Goal: Information Seeking & Learning: Learn about a topic

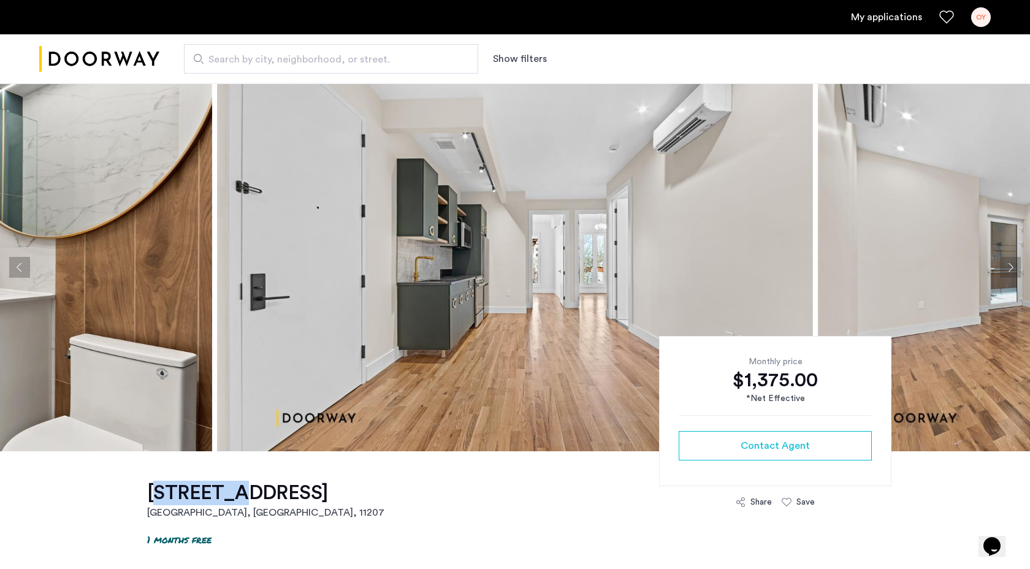
click at [1014, 275] on button "Next apartment" at bounding box center [1010, 267] width 21 height 21
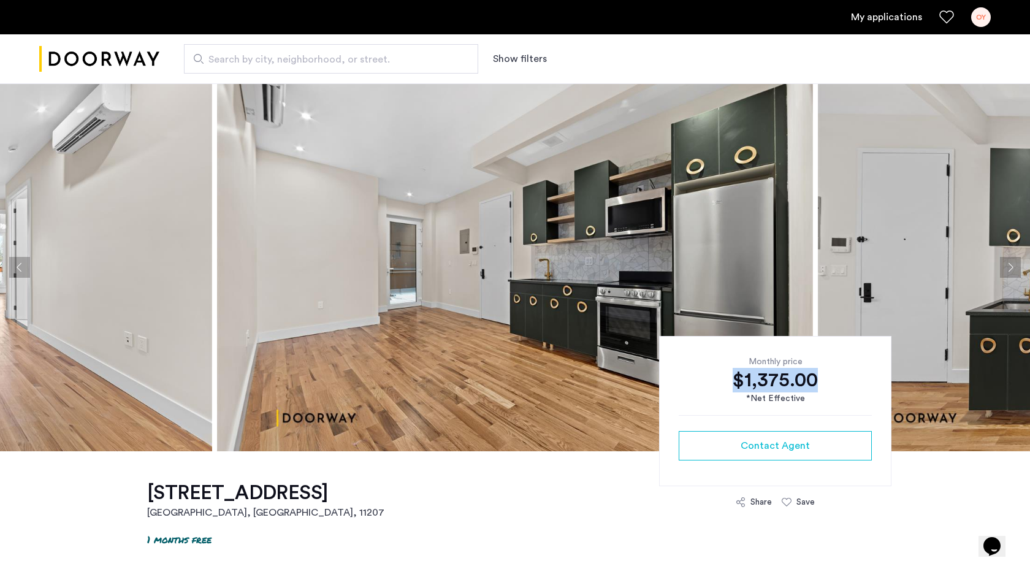
drag, startPoint x: 730, startPoint y: 384, endPoint x: 842, endPoint y: 387, distance: 112.8
click at [842, 387] on div "$1,375.00" at bounding box center [775, 380] width 193 height 25
drag, startPoint x: 734, startPoint y: 393, endPoint x: 790, endPoint y: 392, distance: 55.8
click at [791, 392] on div "*Net Effective" at bounding box center [775, 398] width 193 height 13
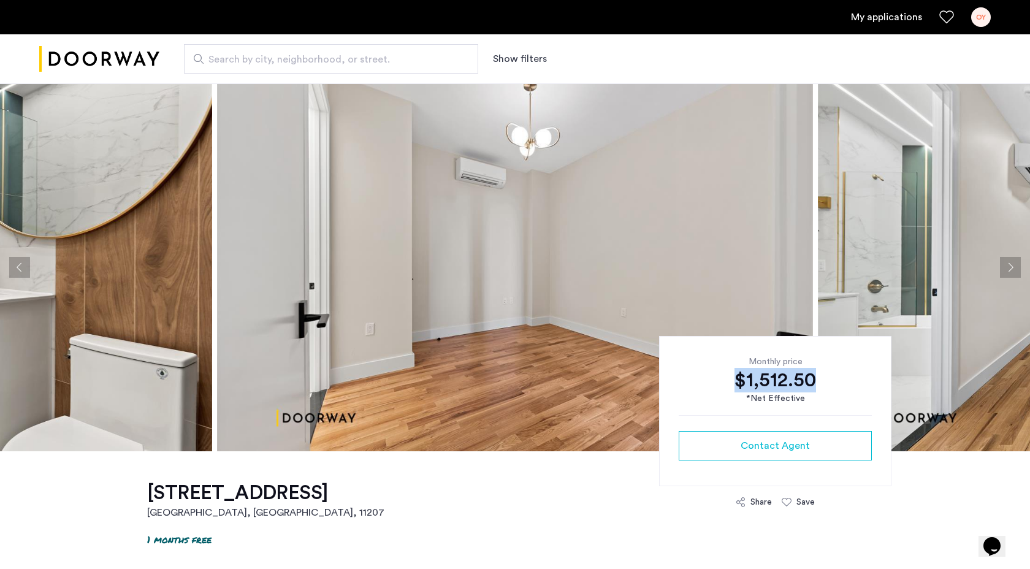
drag, startPoint x: 722, startPoint y: 378, endPoint x: 852, endPoint y: 378, distance: 130.0
click at [853, 378] on div "$1,512.50" at bounding box center [775, 380] width 193 height 25
click at [1012, 270] on button "Next apartment" at bounding box center [1010, 267] width 21 height 21
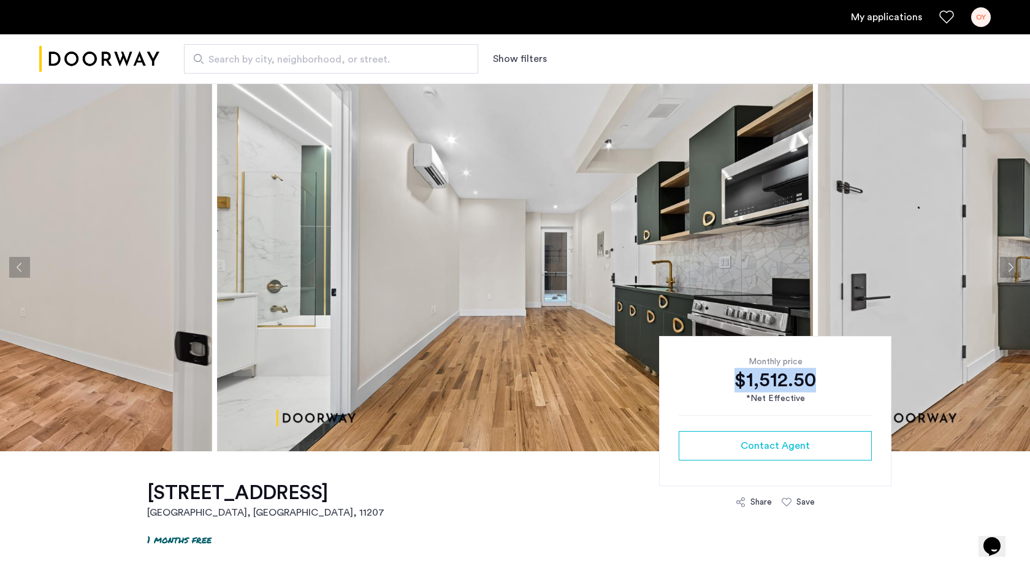
click at [1012, 272] on button "Next apartment" at bounding box center [1010, 267] width 21 height 21
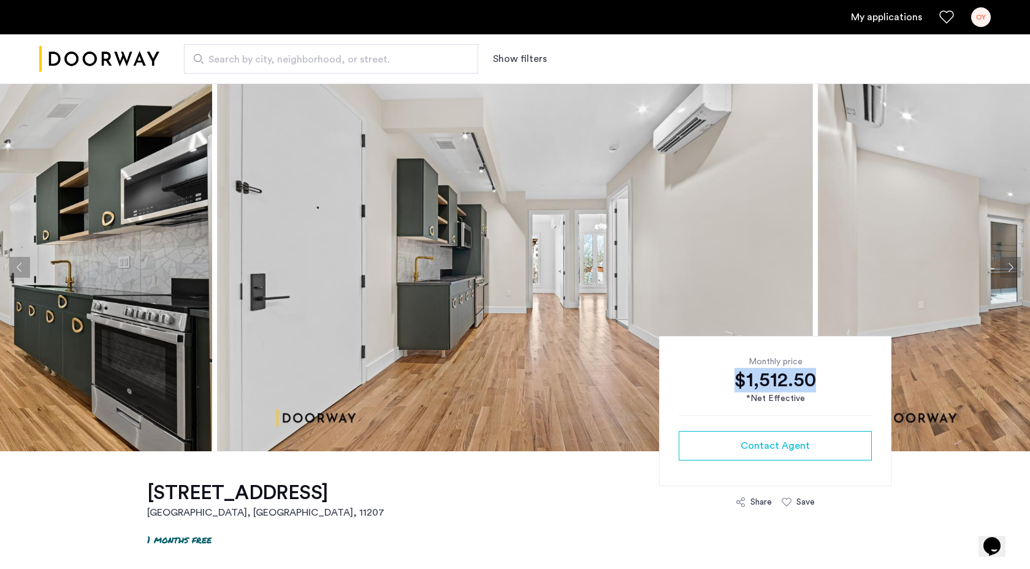
click at [1012, 275] on button "Next apartment" at bounding box center [1010, 267] width 21 height 21
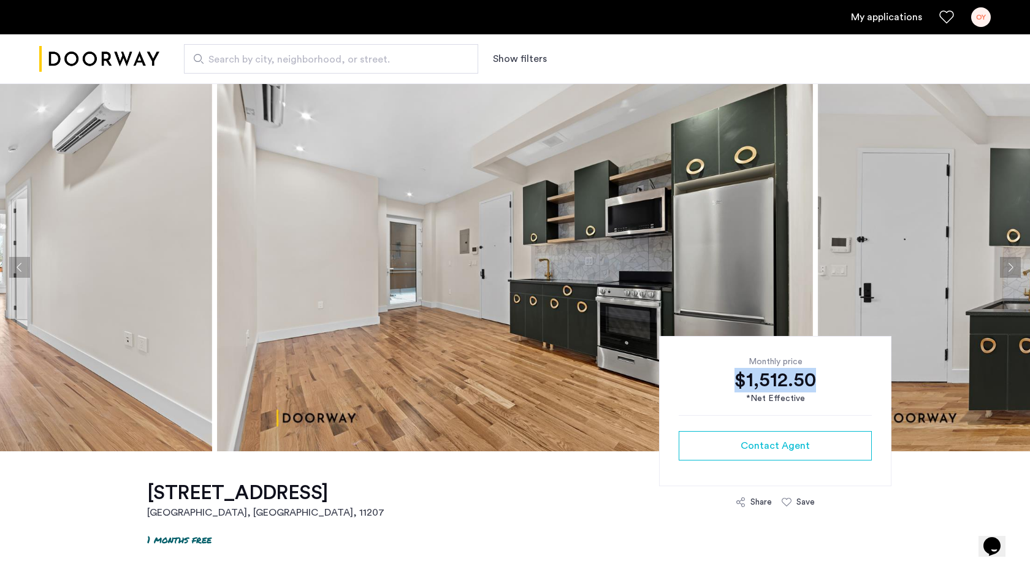
click at [1012, 275] on button "Next apartment" at bounding box center [1010, 267] width 21 height 21
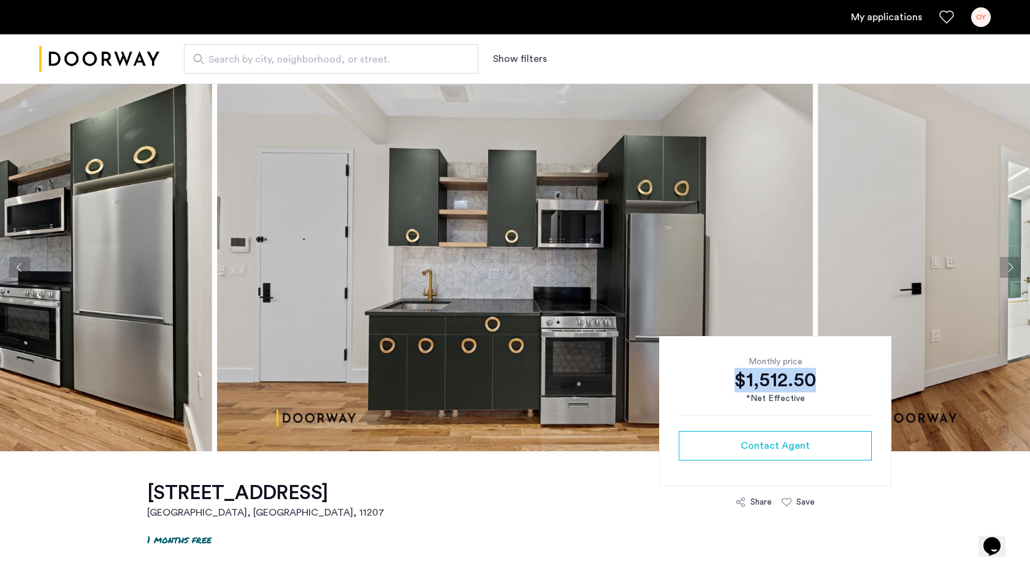
click at [1012, 276] on button "Next apartment" at bounding box center [1010, 267] width 21 height 21
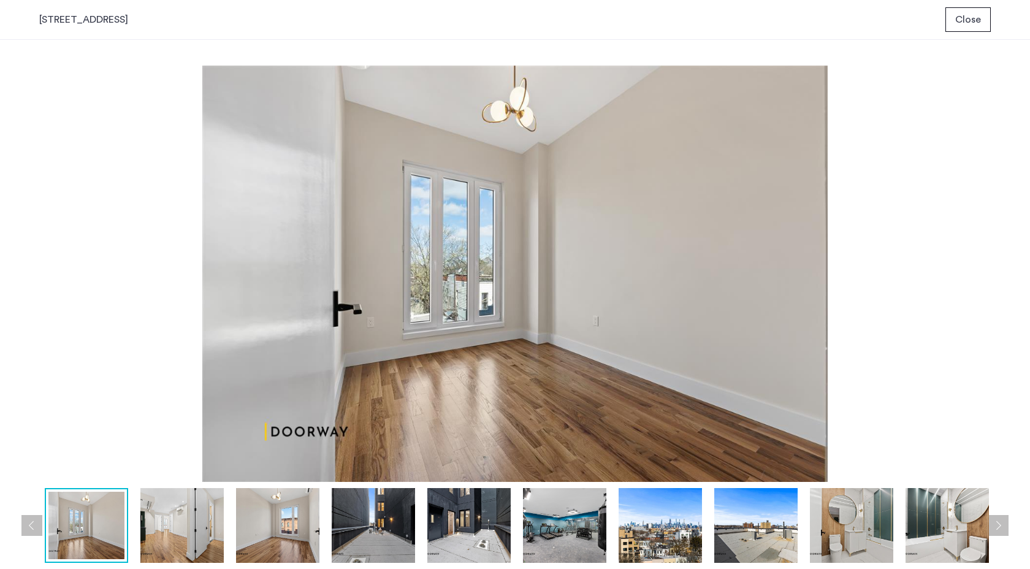
click at [181, 548] on img at bounding box center [181, 525] width 83 height 75
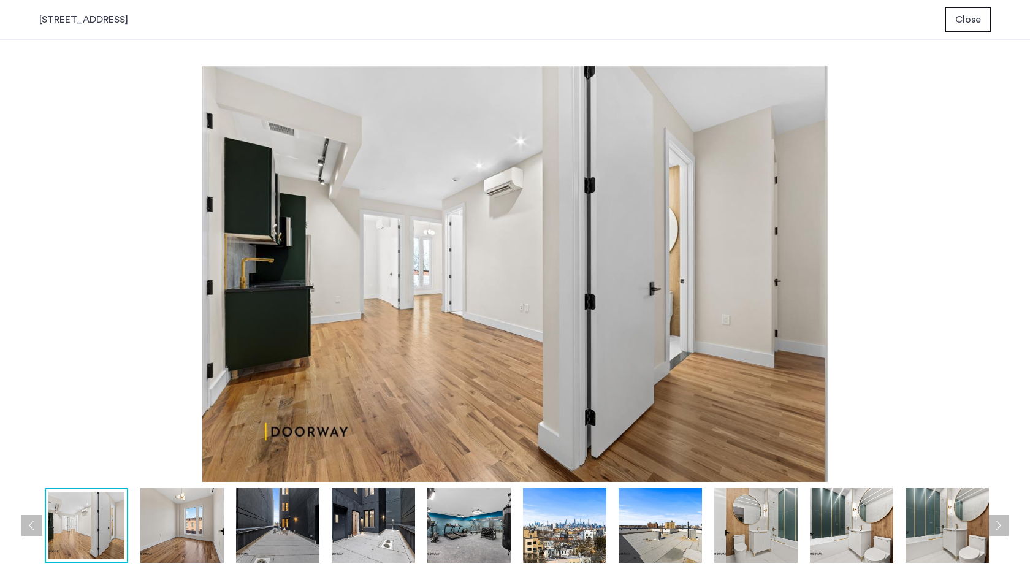
click at [221, 541] on img at bounding box center [181, 525] width 83 height 75
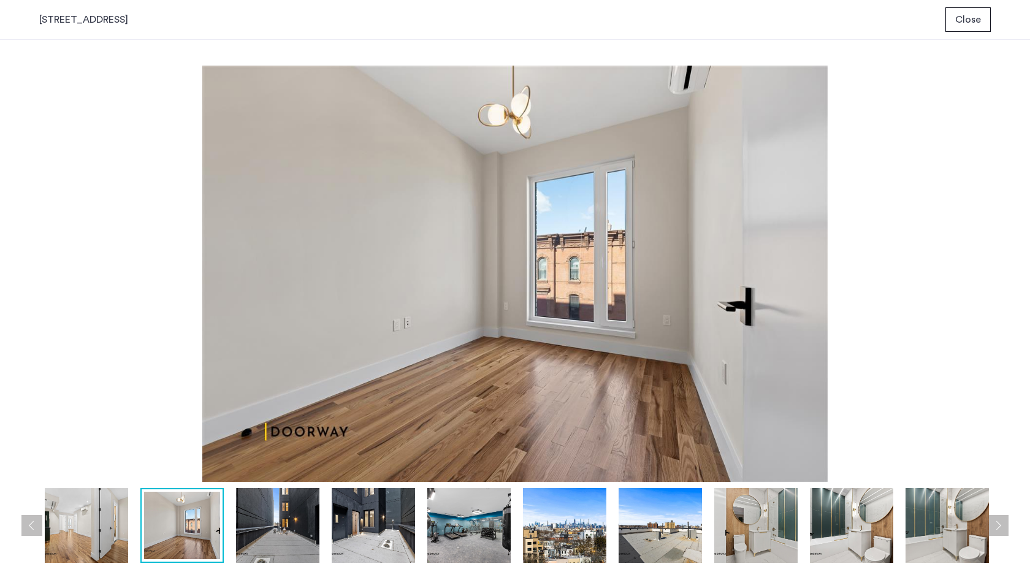
click at [747, 531] on img at bounding box center [755, 525] width 83 height 75
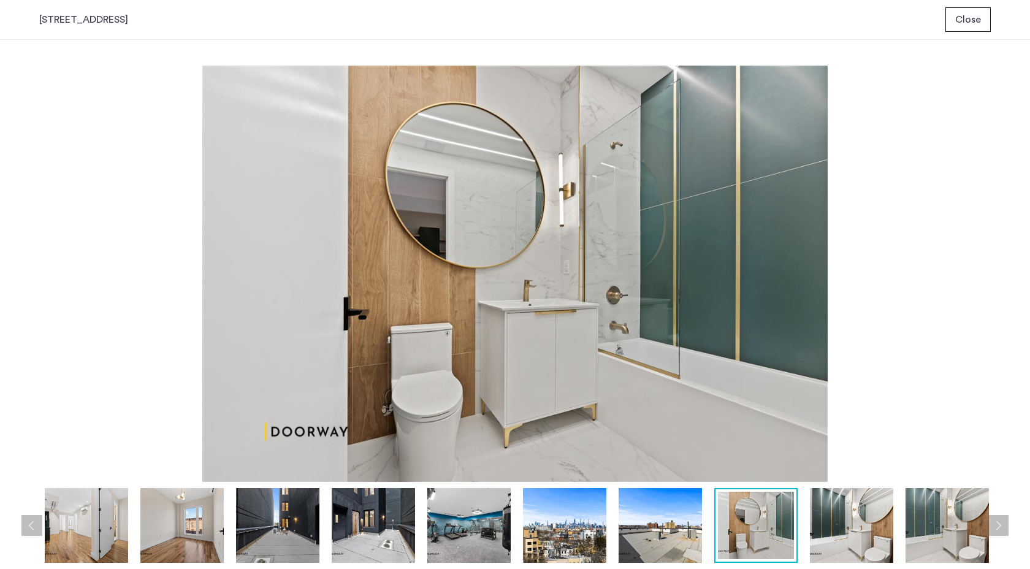
click at [826, 535] on img at bounding box center [851, 525] width 83 height 75
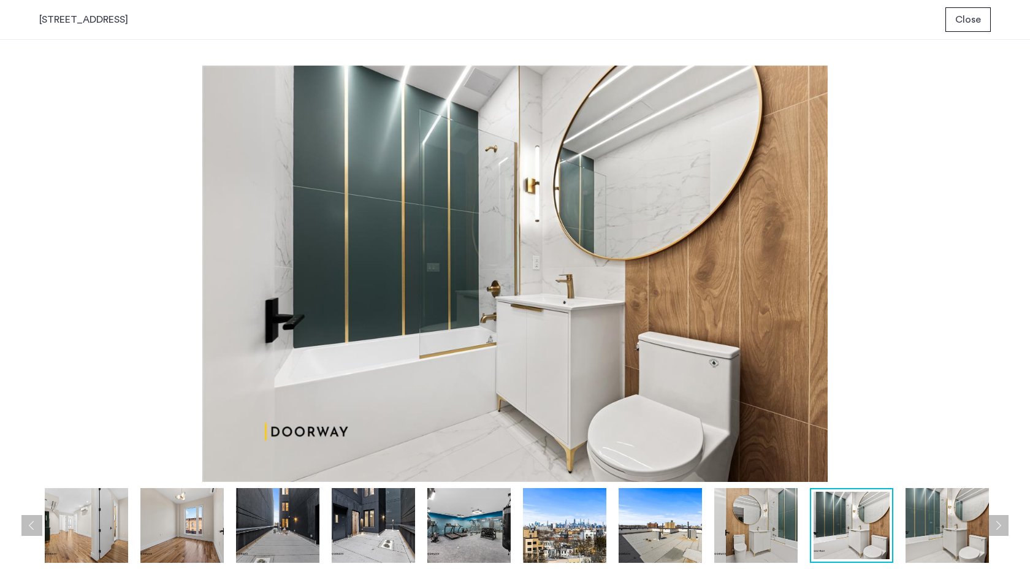
click at [999, 532] on button "Next apartment" at bounding box center [998, 525] width 21 height 21
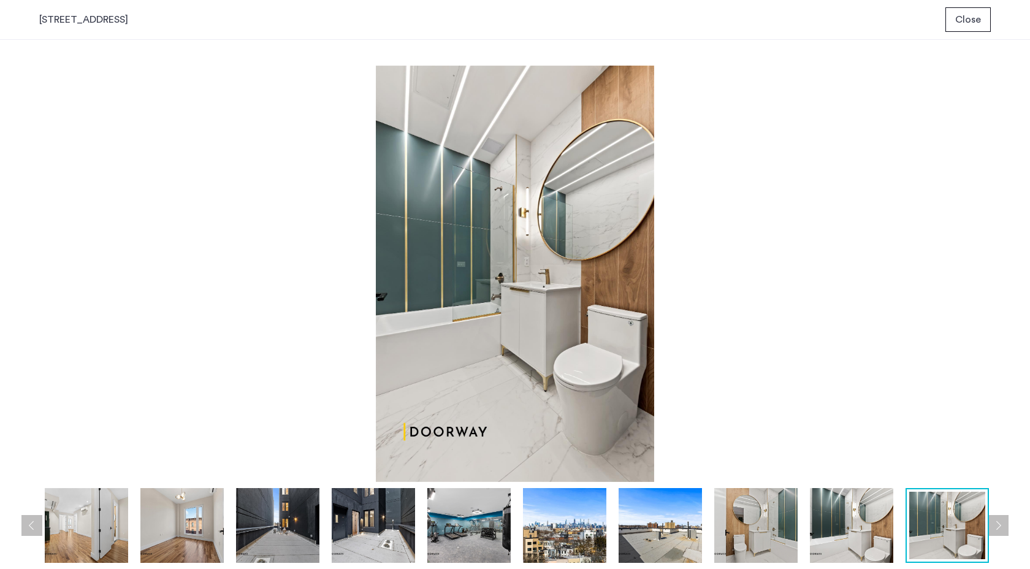
click at [999, 532] on button "Next apartment" at bounding box center [998, 525] width 21 height 21
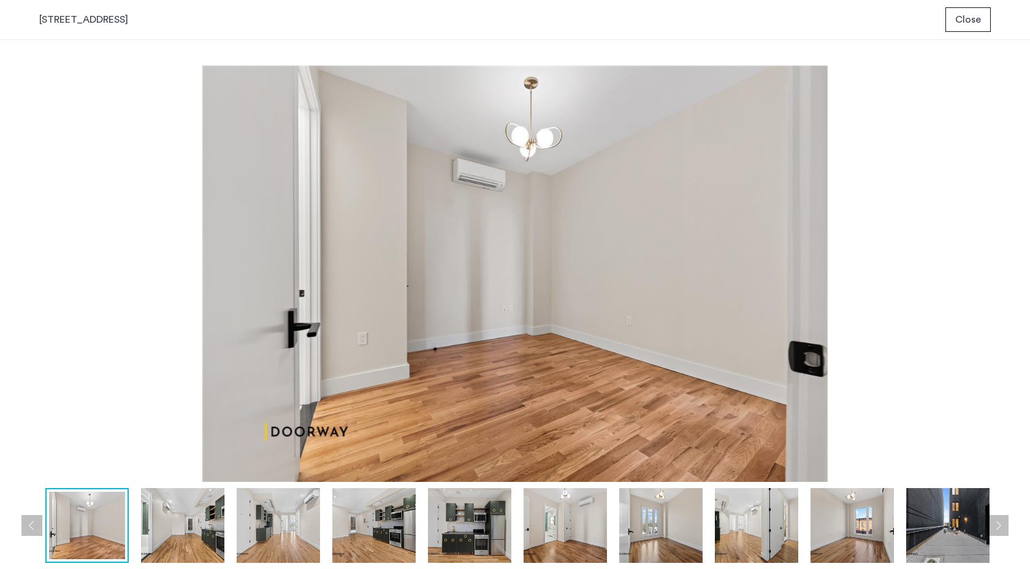
click at [538, 539] on img at bounding box center [565, 525] width 83 height 75
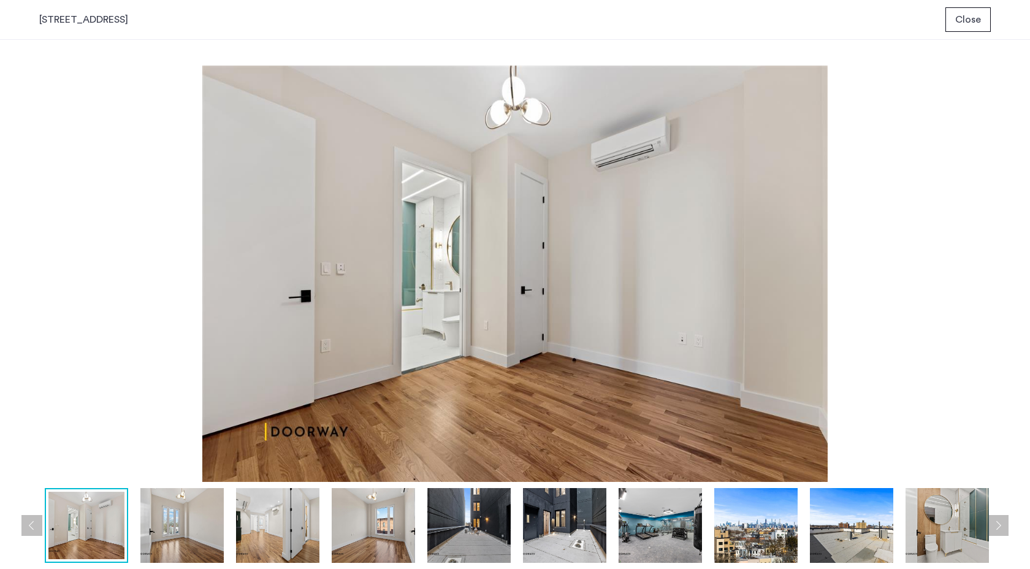
click at [949, 530] on img at bounding box center [946, 525] width 83 height 75
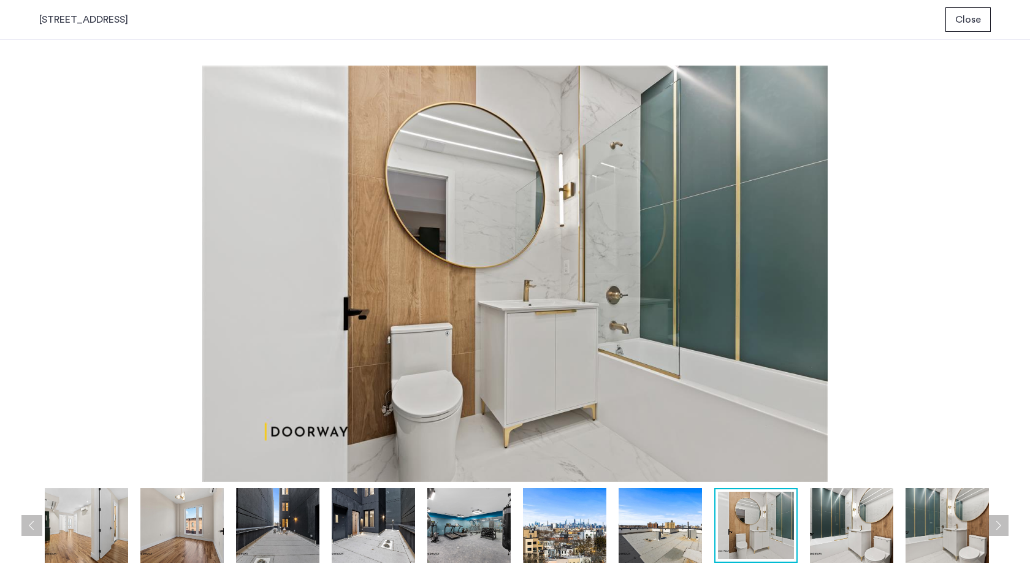
click at [879, 535] on img at bounding box center [851, 525] width 83 height 75
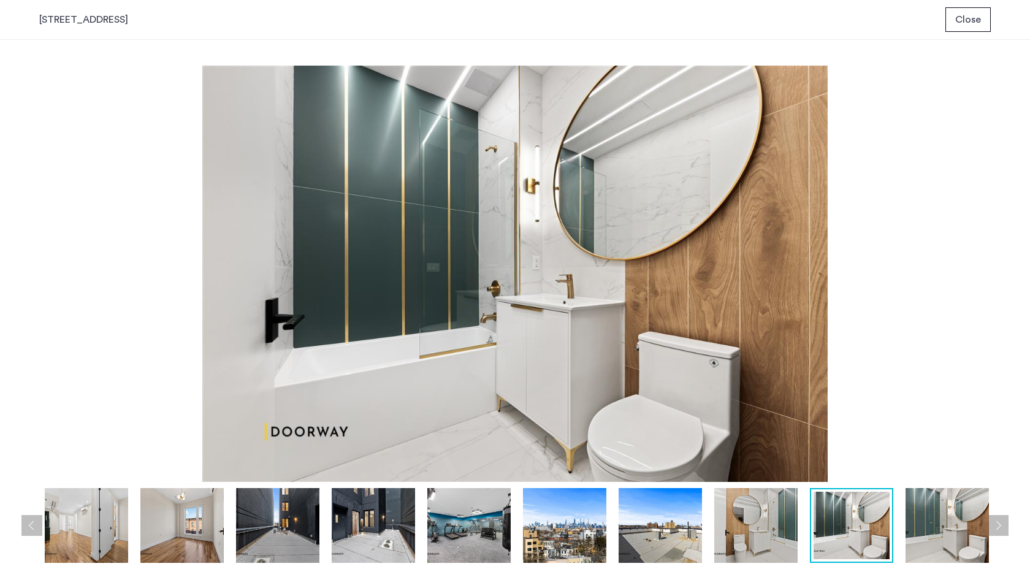
click at [918, 527] on img at bounding box center [946, 525] width 83 height 75
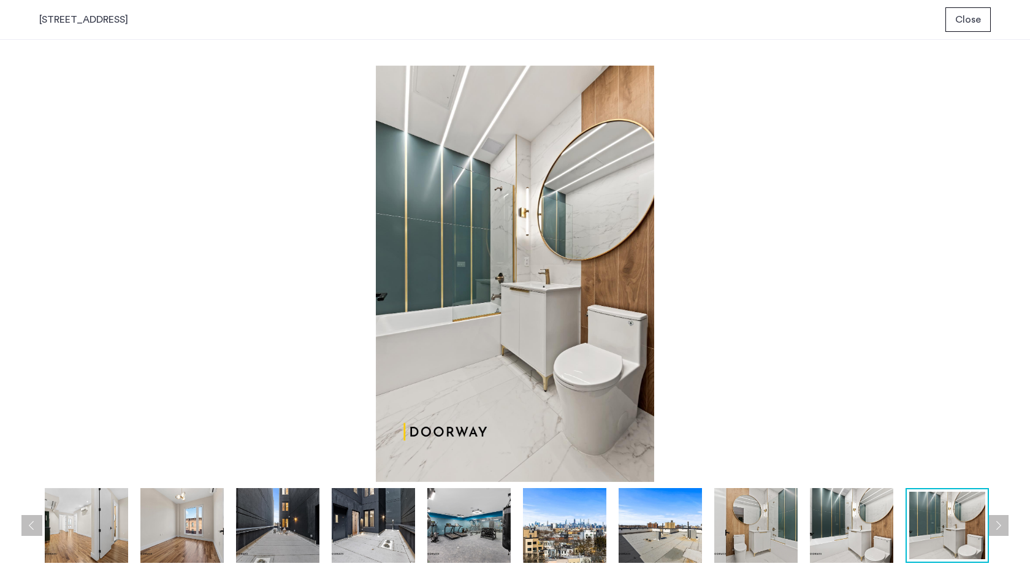
click at [1013, 525] on div "prev next prev next" at bounding box center [515, 304] width 1030 height 529
click at [1007, 524] on button "Next apartment" at bounding box center [998, 525] width 21 height 21
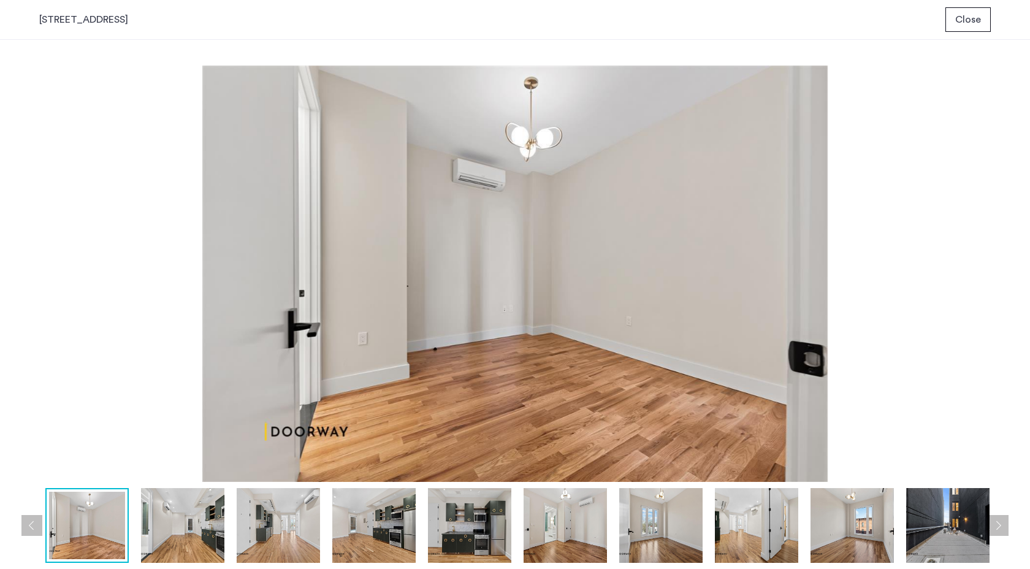
click at [1007, 524] on button "Next apartment" at bounding box center [998, 525] width 21 height 21
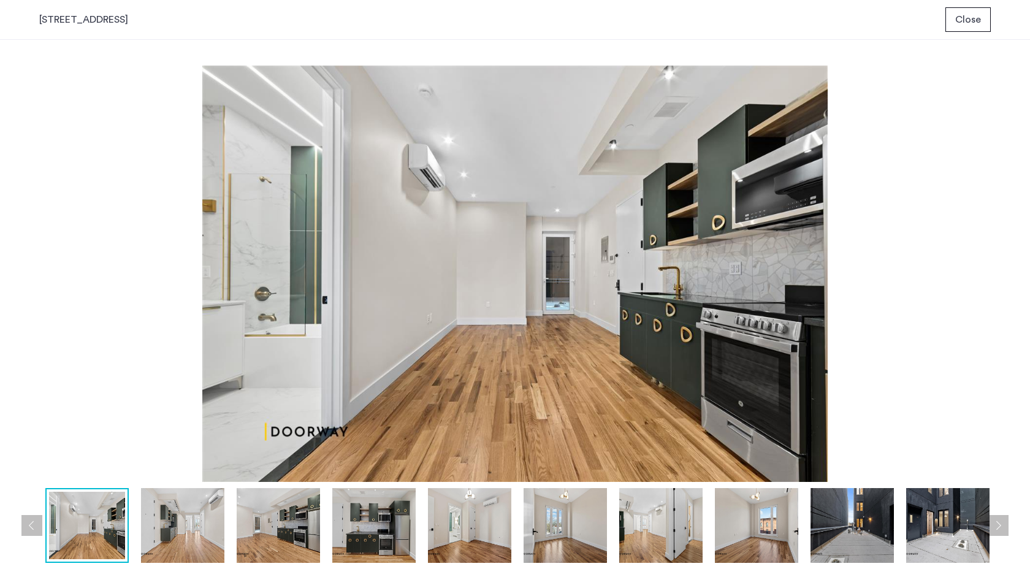
click at [1007, 524] on button "Next apartment" at bounding box center [998, 525] width 21 height 21
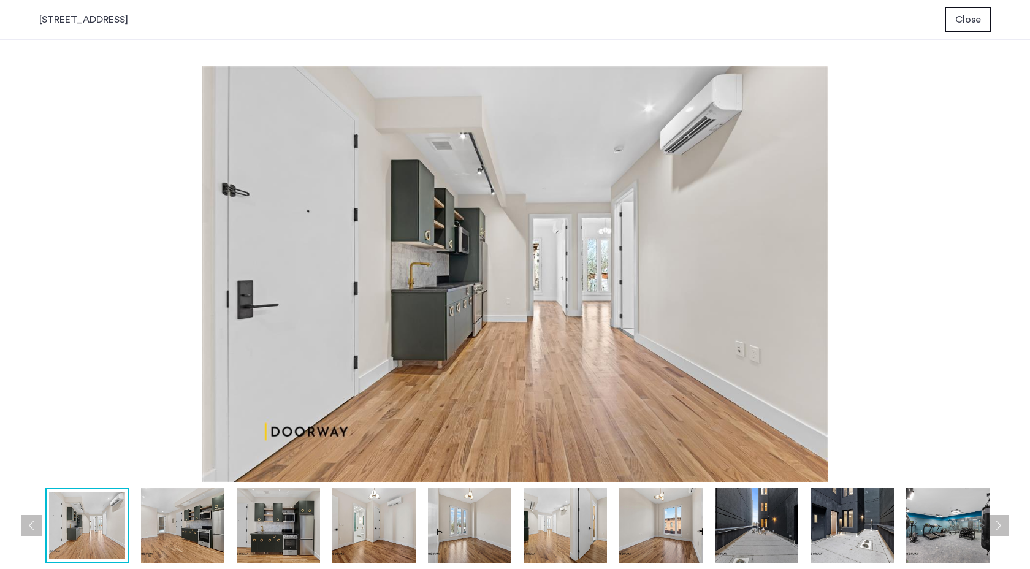
click at [1007, 524] on button "Next apartment" at bounding box center [998, 525] width 21 height 21
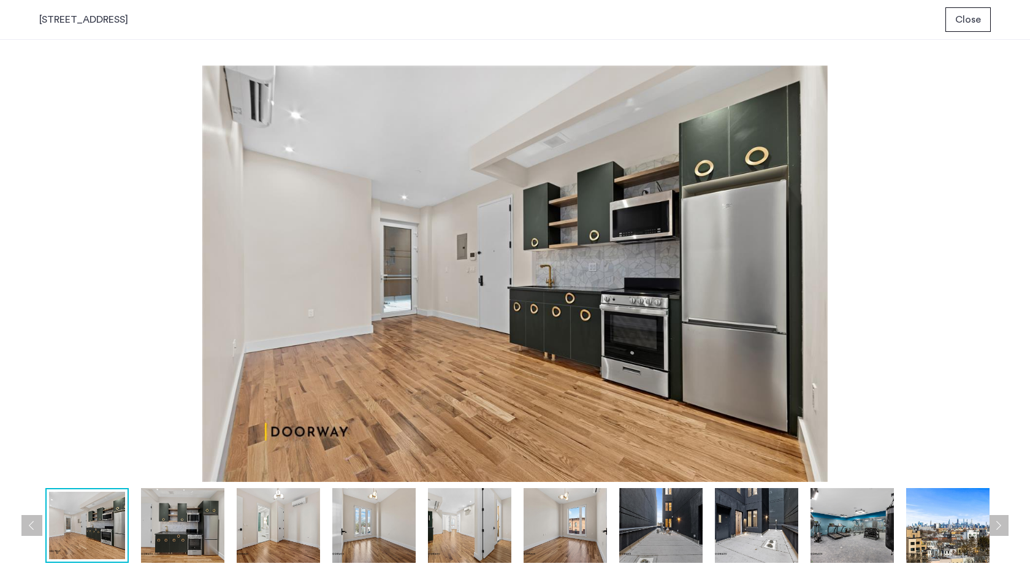
click at [1007, 524] on button "Next apartment" at bounding box center [998, 525] width 21 height 21
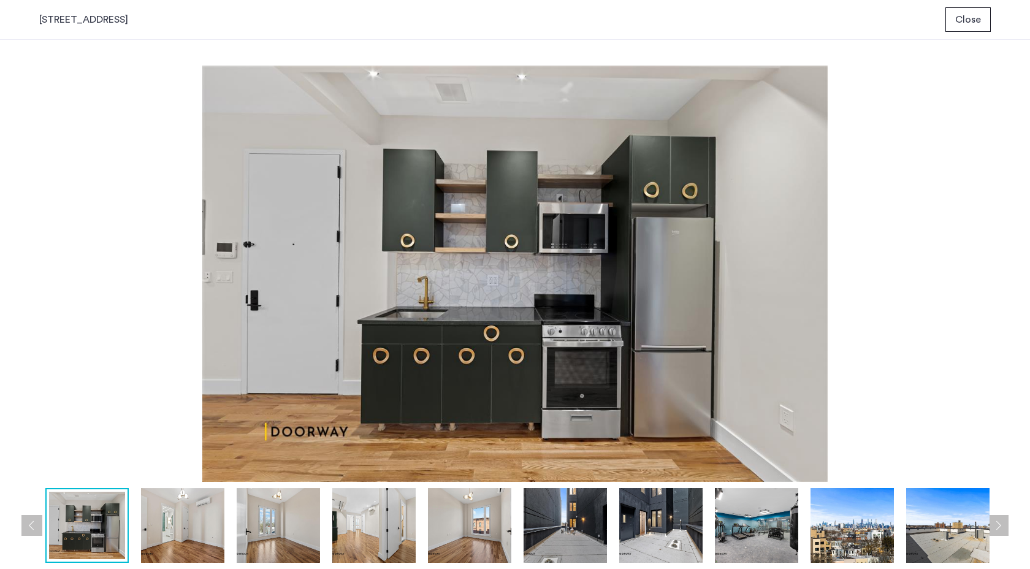
click at [1007, 524] on button "Next apartment" at bounding box center [998, 525] width 21 height 21
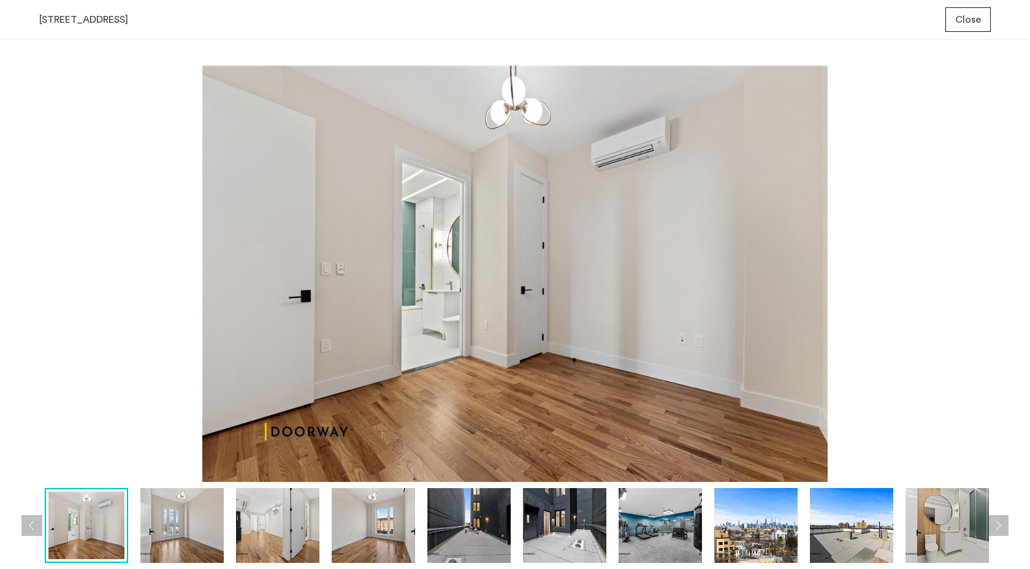
click at [1007, 524] on button "Next apartment" at bounding box center [998, 525] width 21 height 21
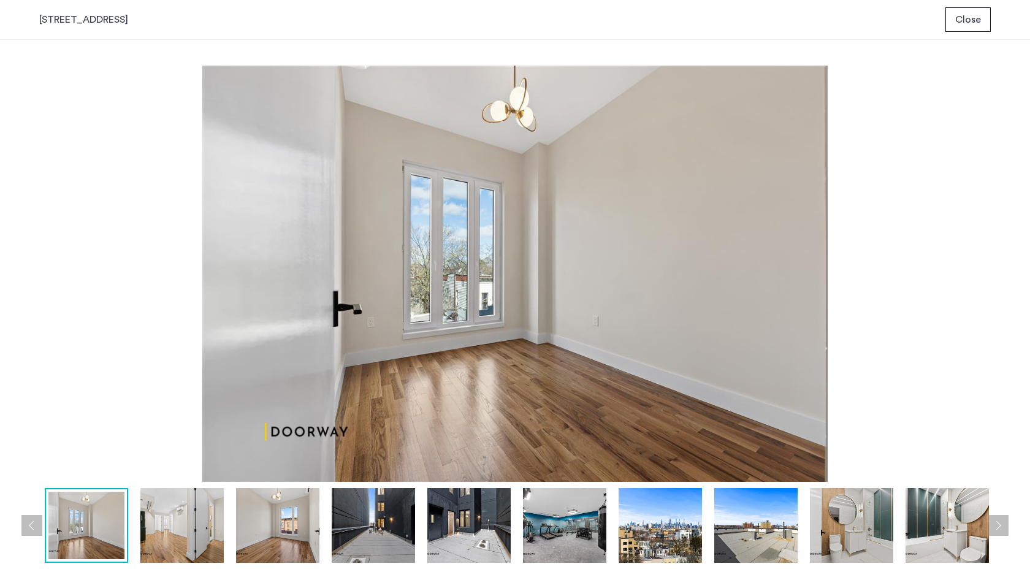
click at [1008, 525] on button "Next apartment" at bounding box center [998, 525] width 21 height 21
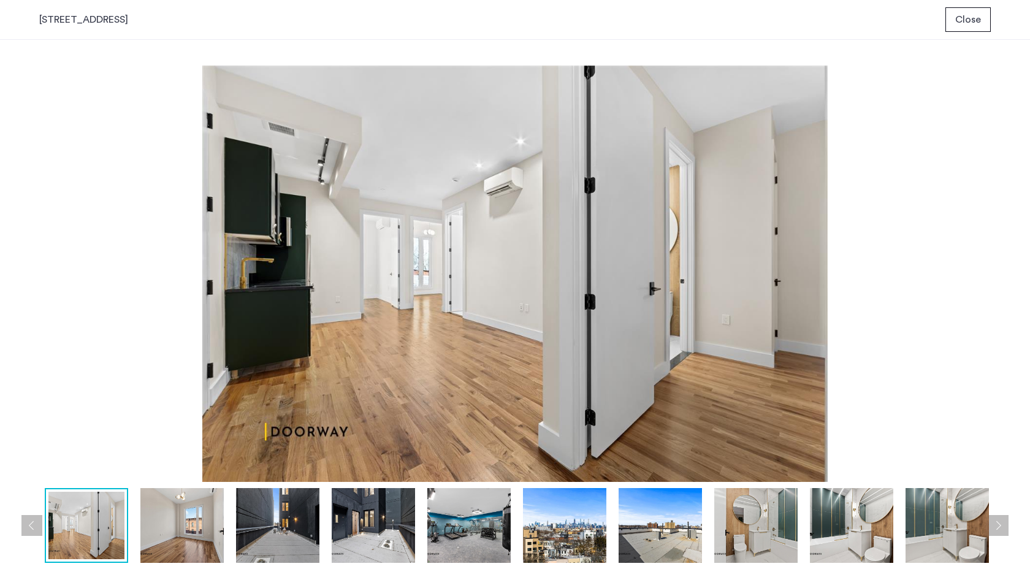
click at [1008, 525] on button "Next apartment" at bounding box center [998, 525] width 21 height 21
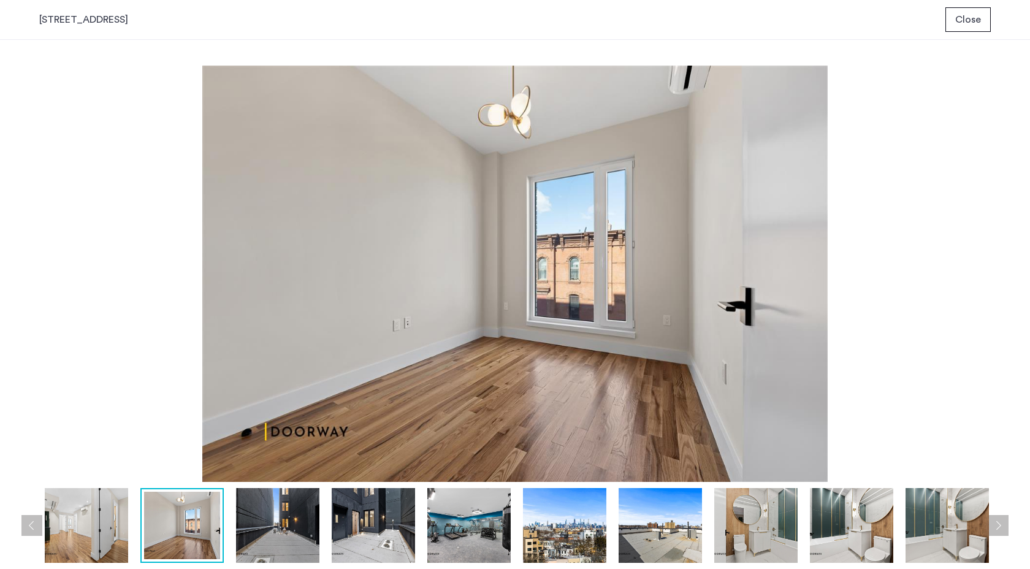
click at [1008, 525] on button "Next apartment" at bounding box center [998, 525] width 21 height 21
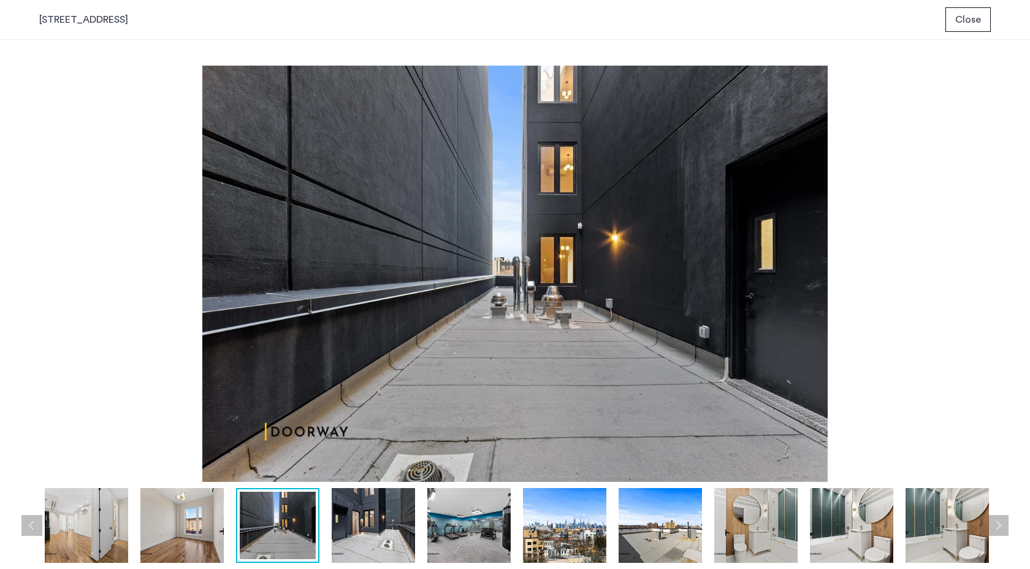
click at [1008, 525] on button "Next apartment" at bounding box center [998, 525] width 21 height 21
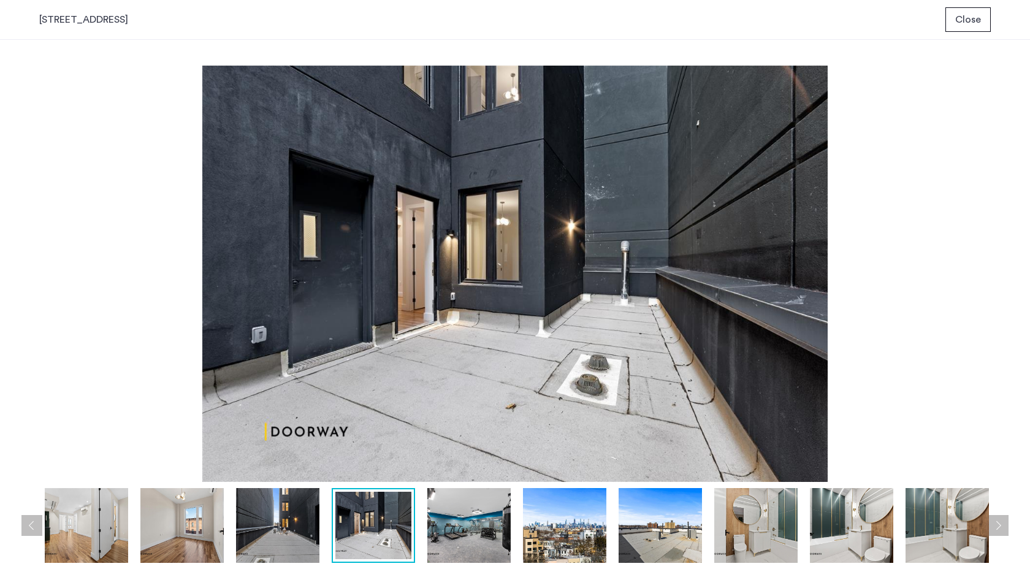
click at [1008, 525] on button "Next apartment" at bounding box center [998, 525] width 21 height 21
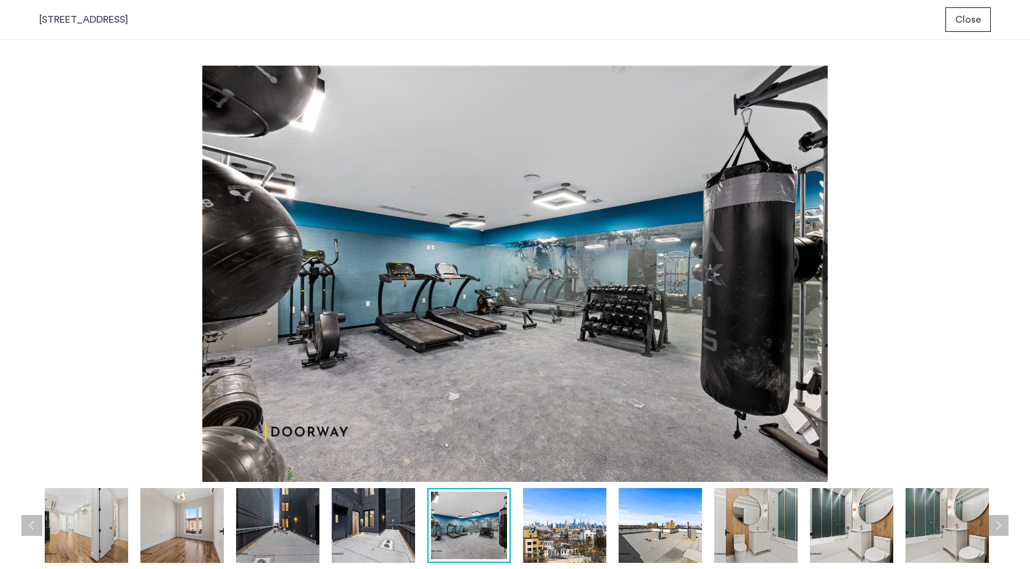
click at [1008, 525] on button "Next apartment" at bounding box center [998, 525] width 21 height 21
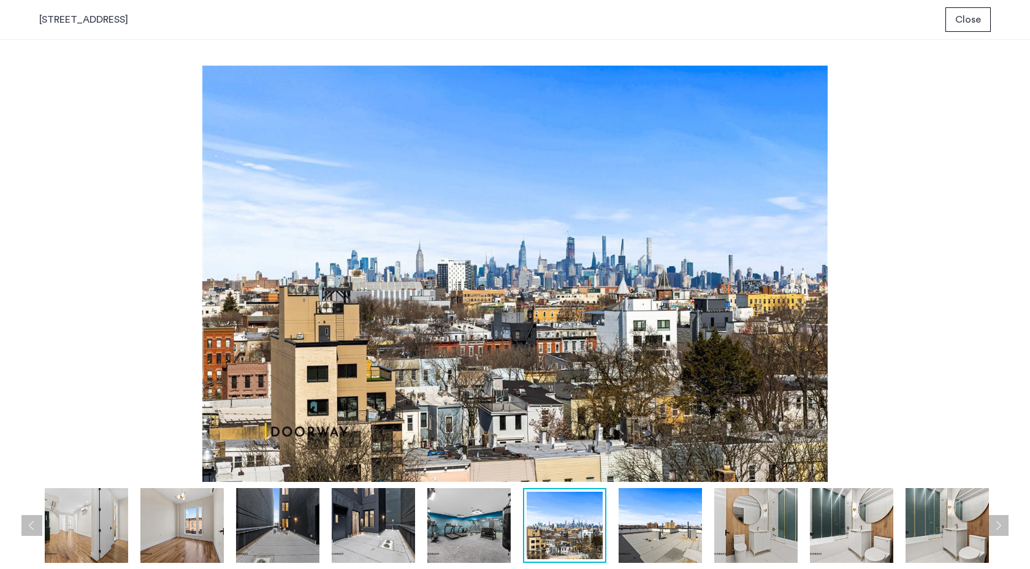
click at [1008, 525] on button "Next apartment" at bounding box center [998, 525] width 21 height 21
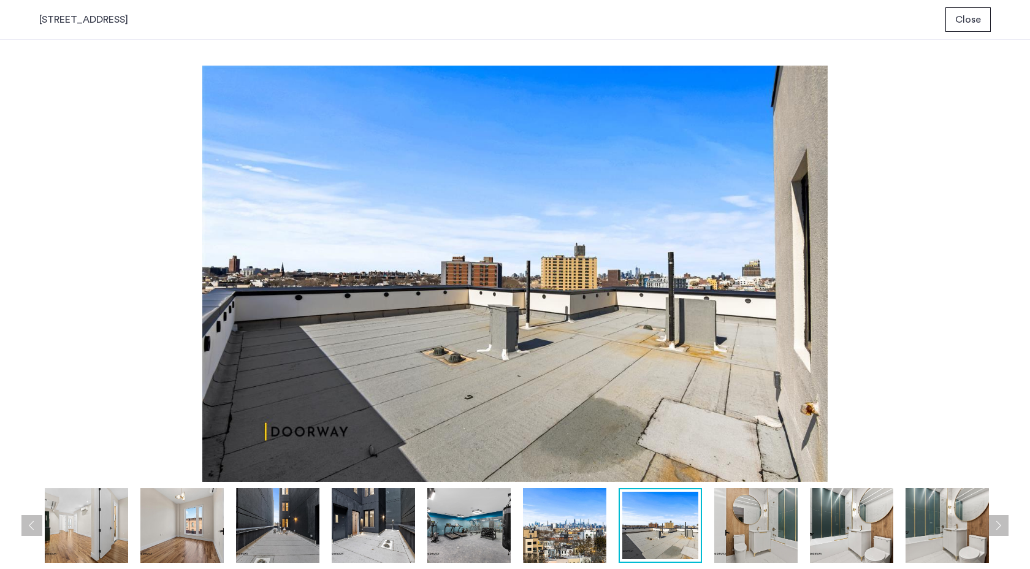
click at [1008, 525] on button "Next apartment" at bounding box center [998, 525] width 21 height 21
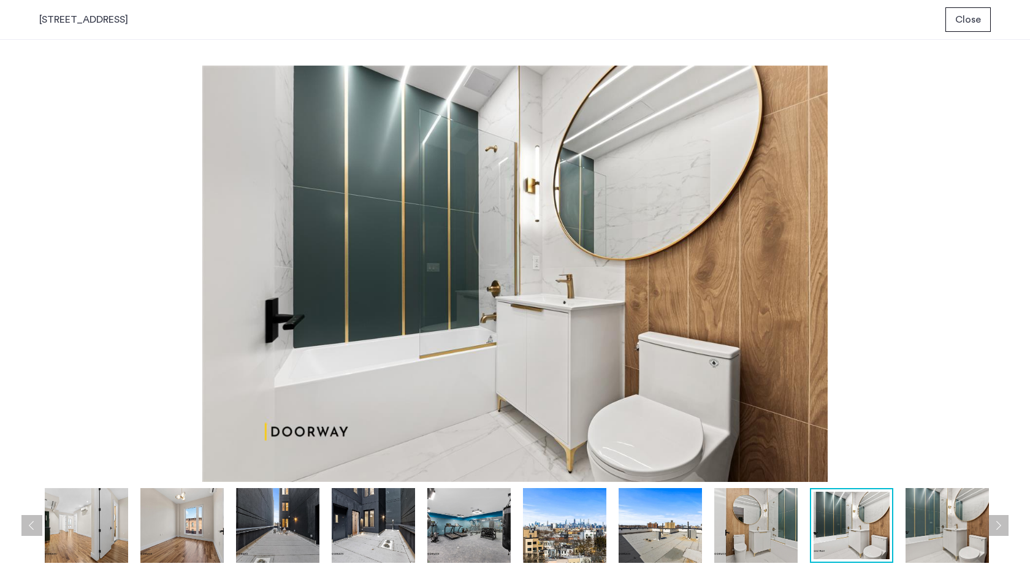
click at [1008, 525] on button "Next apartment" at bounding box center [998, 525] width 21 height 21
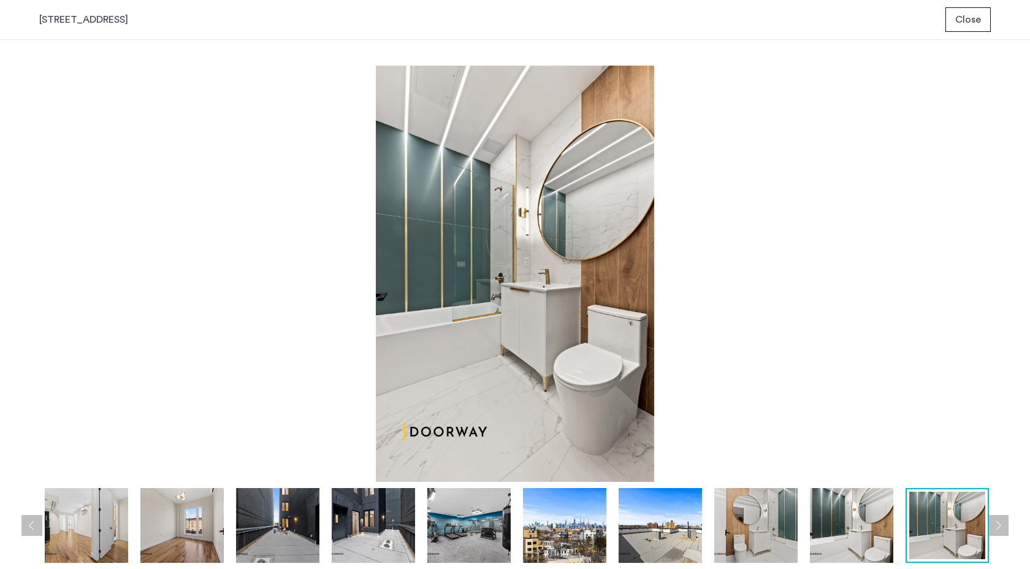
click at [1008, 525] on button "Next apartment" at bounding box center [998, 525] width 21 height 21
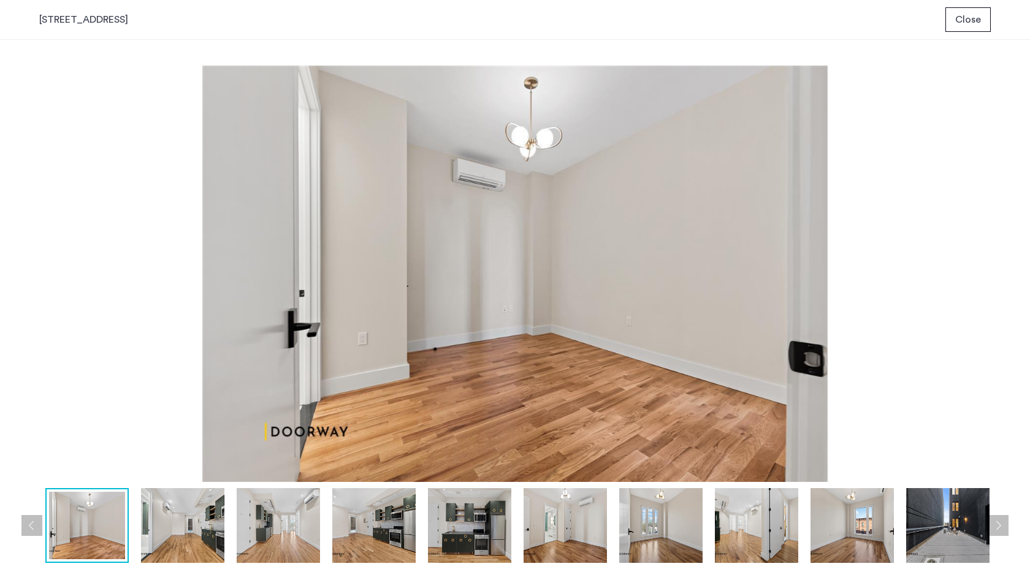
click at [1008, 525] on button "Next apartment" at bounding box center [998, 525] width 21 height 21
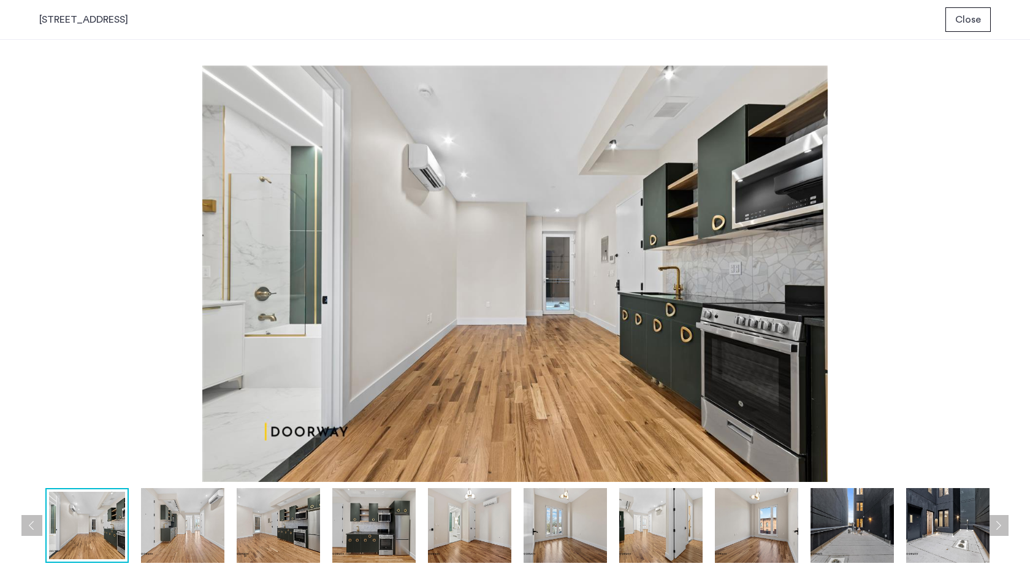
click at [1008, 525] on button "Next apartment" at bounding box center [998, 525] width 21 height 21
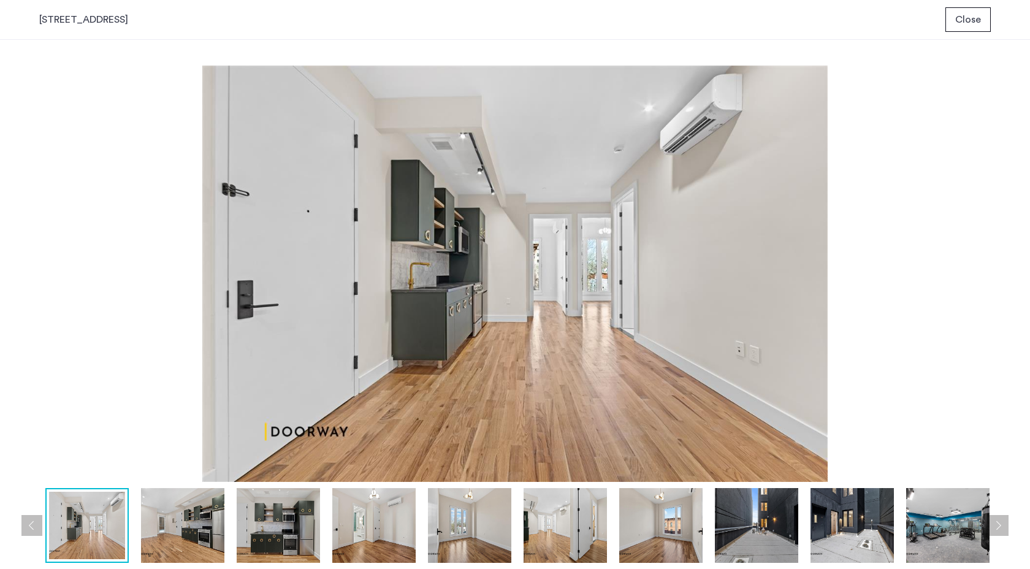
click at [1008, 525] on button "Next apartment" at bounding box center [998, 525] width 21 height 21
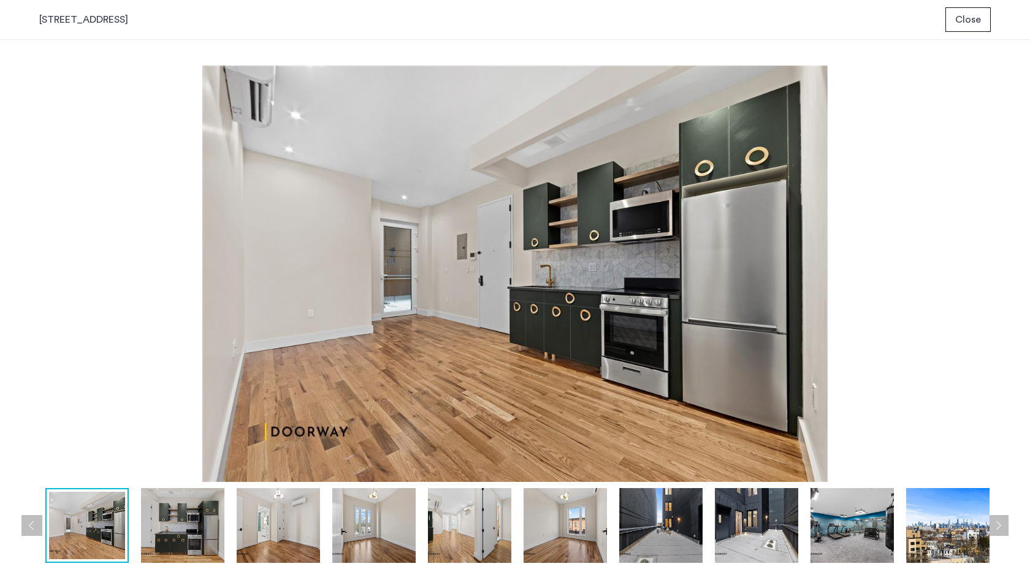
click at [1008, 525] on button "Next apartment" at bounding box center [998, 525] width 21 height 21
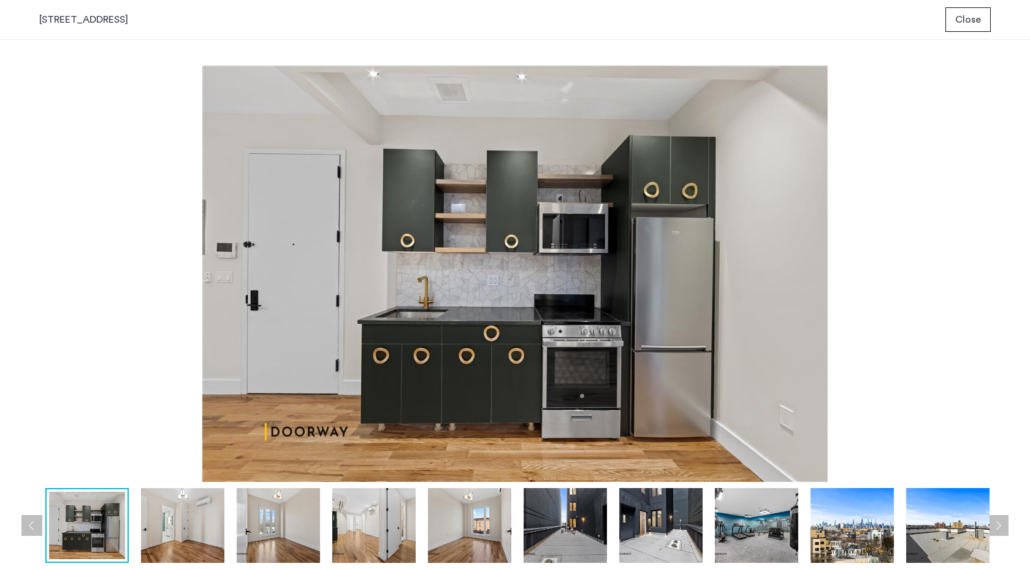
click at [1008, 525] on div "prev next prev next" at bounding box center [515, 304] width 1030 height 529
click at [957, 541] on img at bounding box center [947, 525] width 83 height 75
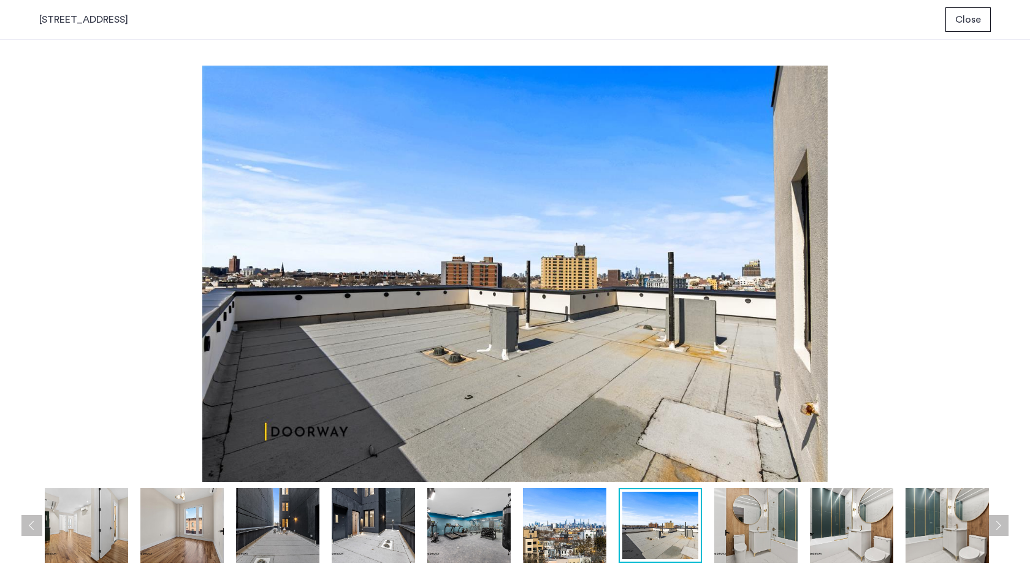
click at [1002, 528] on button "Next apartment" at bounding box center [998, 525] width 21 height 21
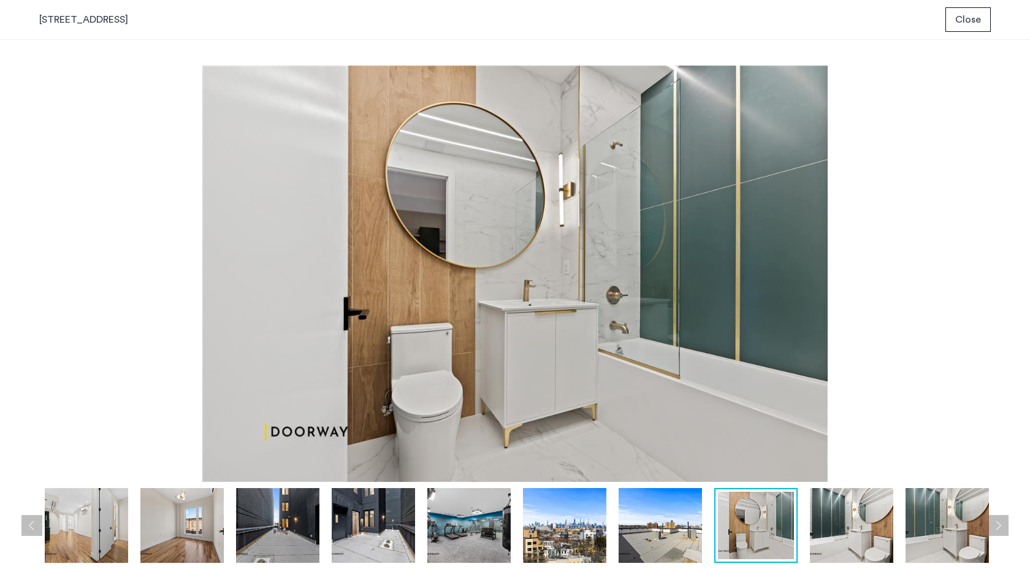
click at [986, 530] on img at bounding box center [946, 525] width 83 height 75
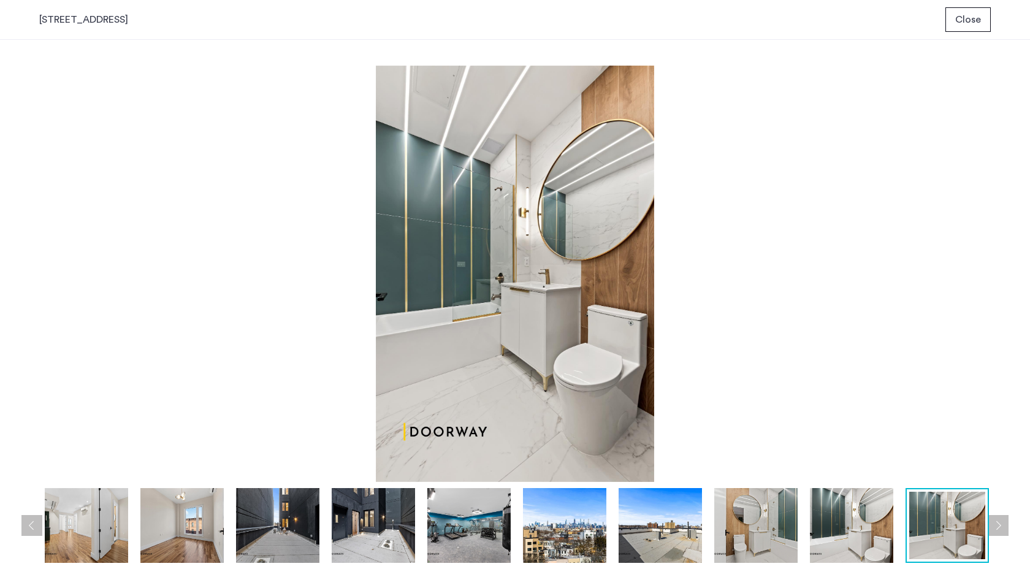
click at [986, 530] on div at bounding box center [946, 525] width 83 height 75
click at [994, 528] on button "Next apartment" at bounding box center [998, 525] width 21 height 21
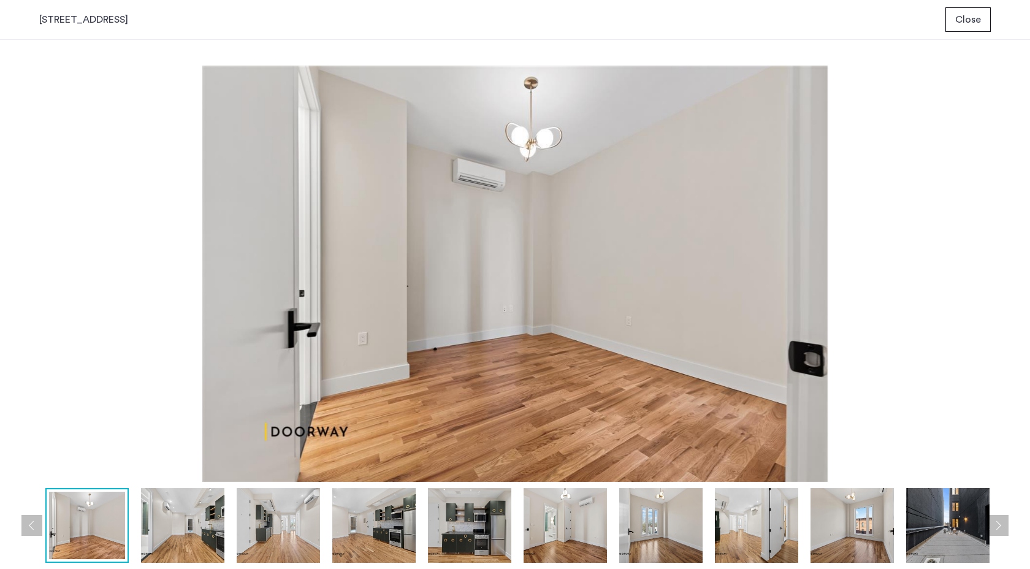
click at [994, 528] on button "Next apartment" at bounding box center [998, 525] width 21 height 21
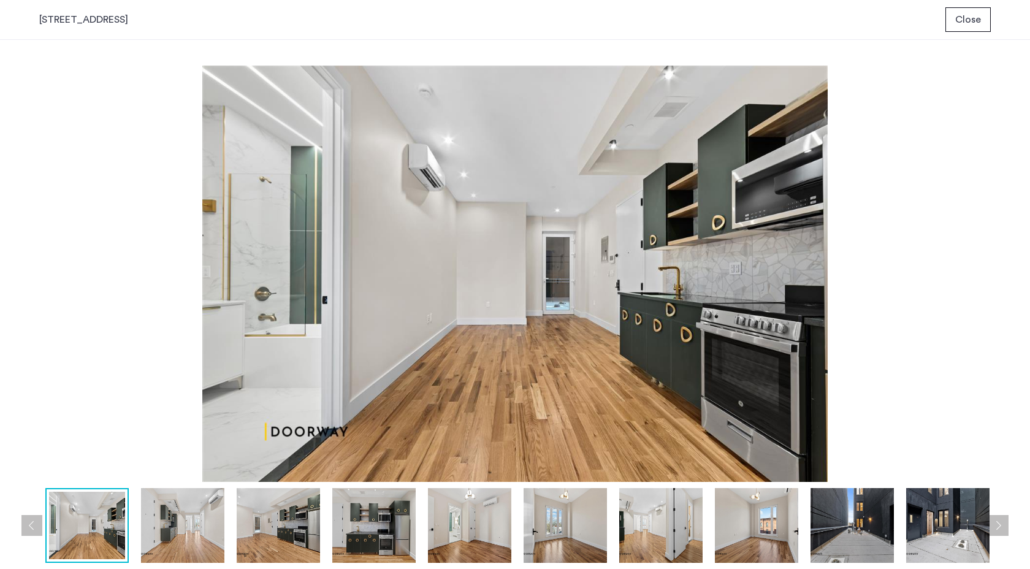
click at [462, 522] on img at bounding box center [469, 525] width 83 height 75
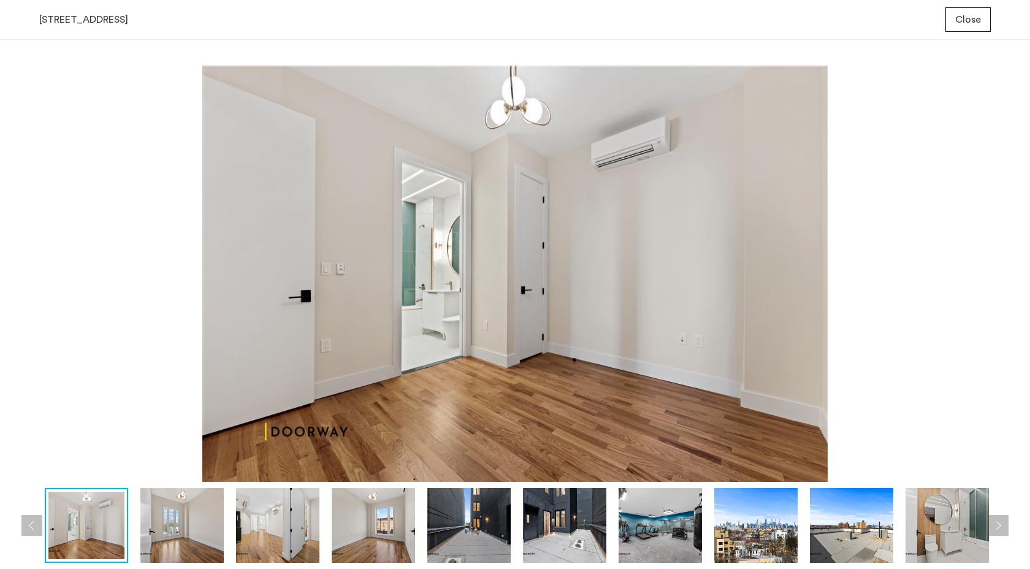
click at [375, 520] on img at bounding box center [373, 525] width 83 height 75
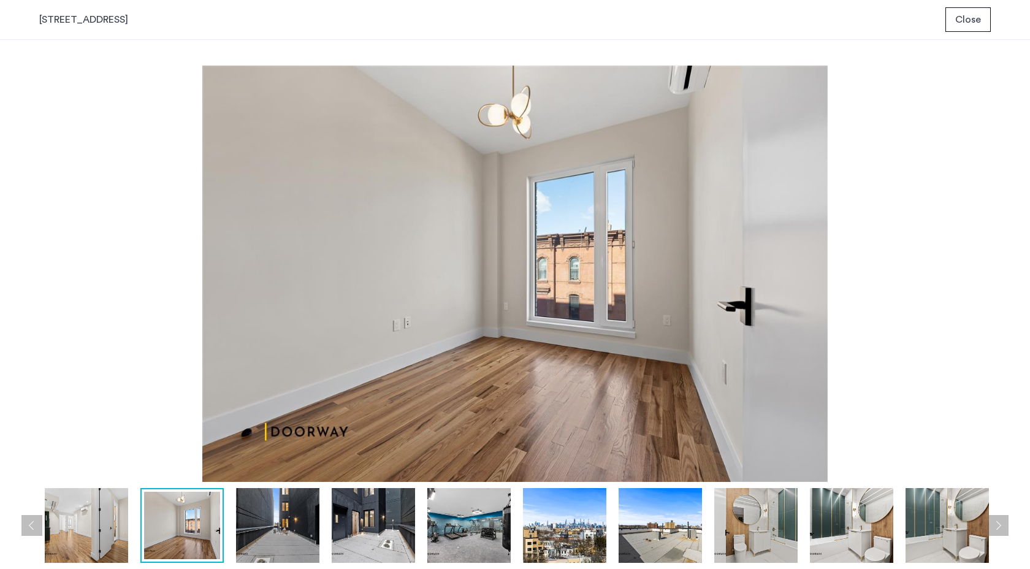
click at [89, 540] on img at bounding box center [86, 525] width 83 height 75
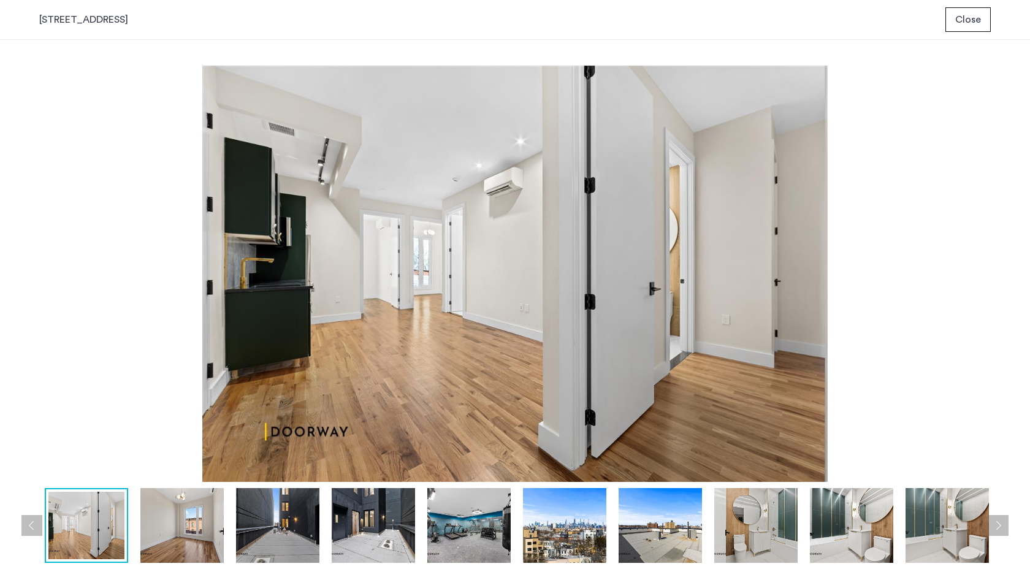
click at [19, 525] on div "prev next prev next" at bounding box center [515, 304] width 1030 height 529
click at [28, 526] on button "Previous apartment" at bounding box center [31, 525] width 21 height 21
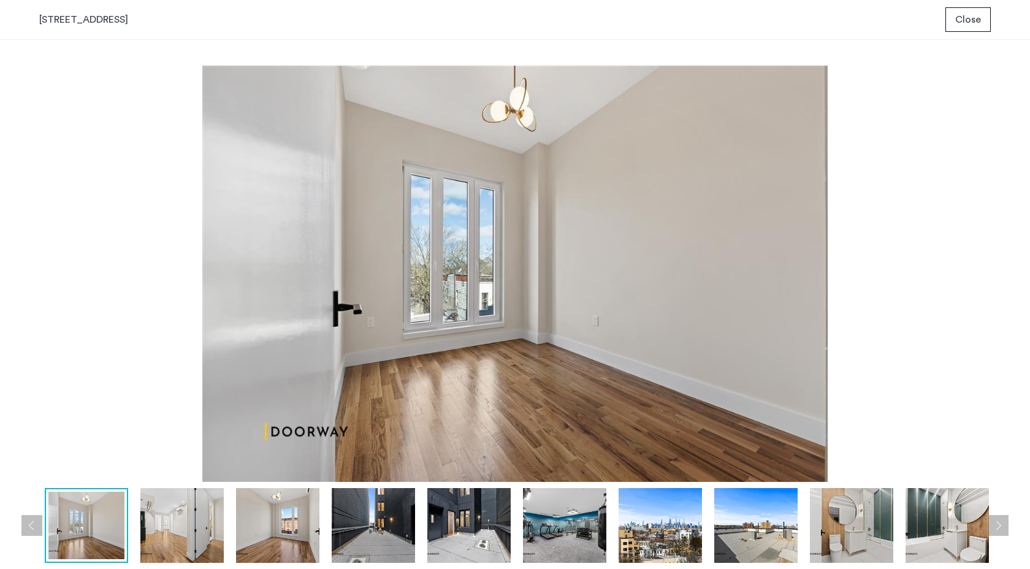
click at [97, 525] on img at bounding box center [86, 525] width 76 height 67
click at [979, 17] on span "Close" at bounding box center [968, 19] width 26 height 15
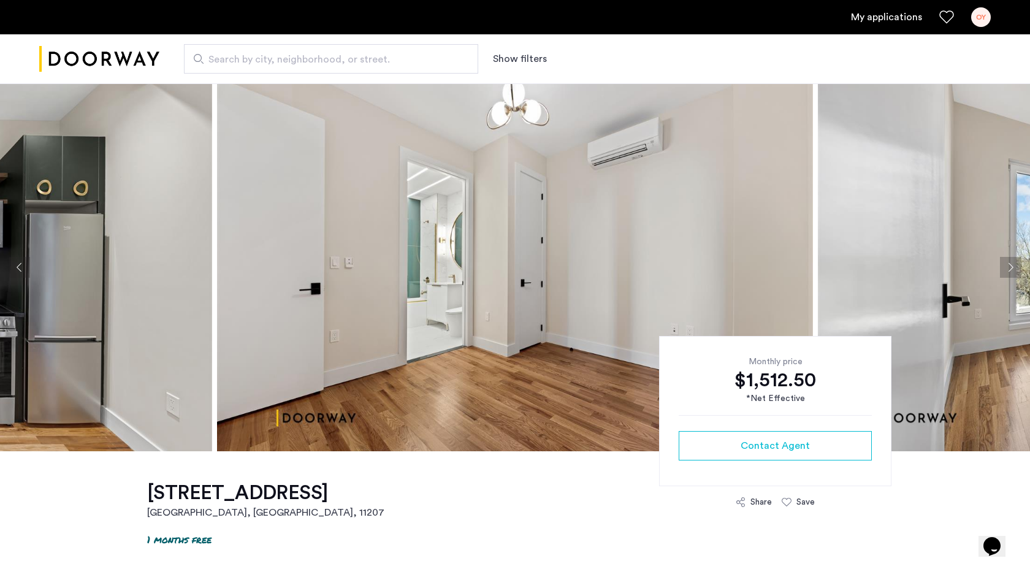
click at [1011, 274] on button "Next apartment" at bounding box center [1010, 267] width 21 height 21
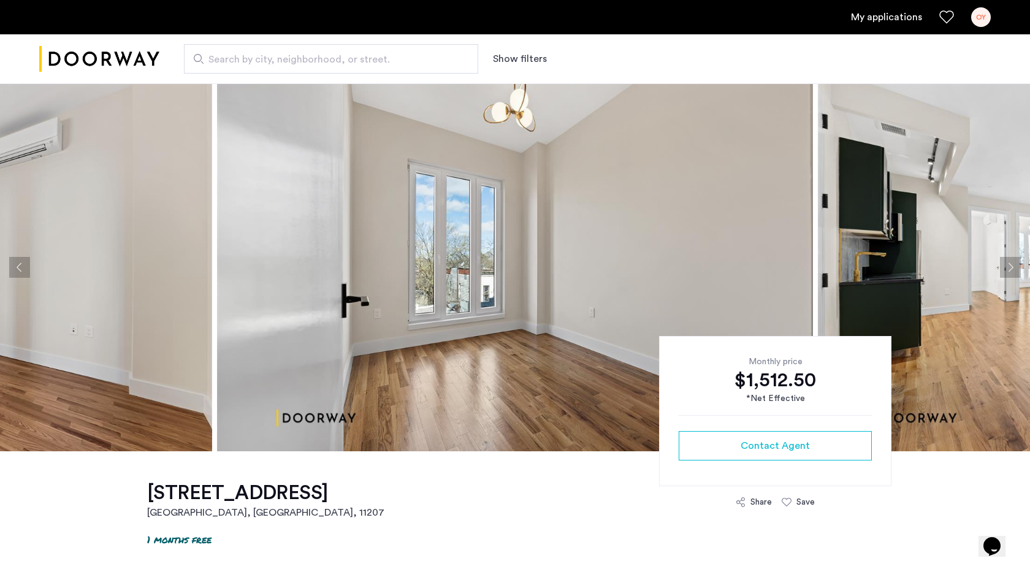
click at [1011, 274] on button "Next apartment" at bounding box center [1010, 267] width 21 height 21
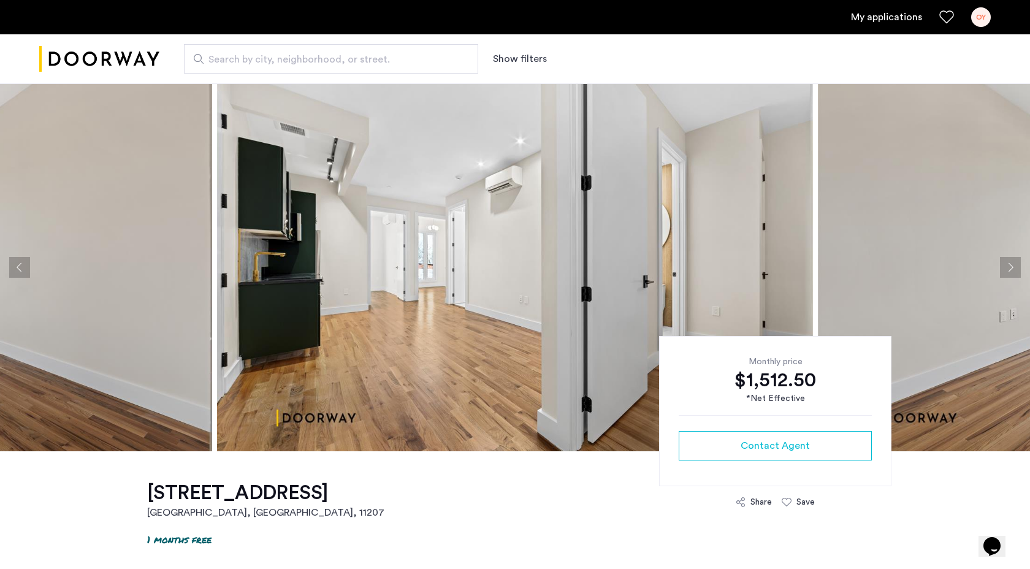
click at [1011, 274] on button "Next apartment" at bounding box center [1010, 267] width 21 height 21
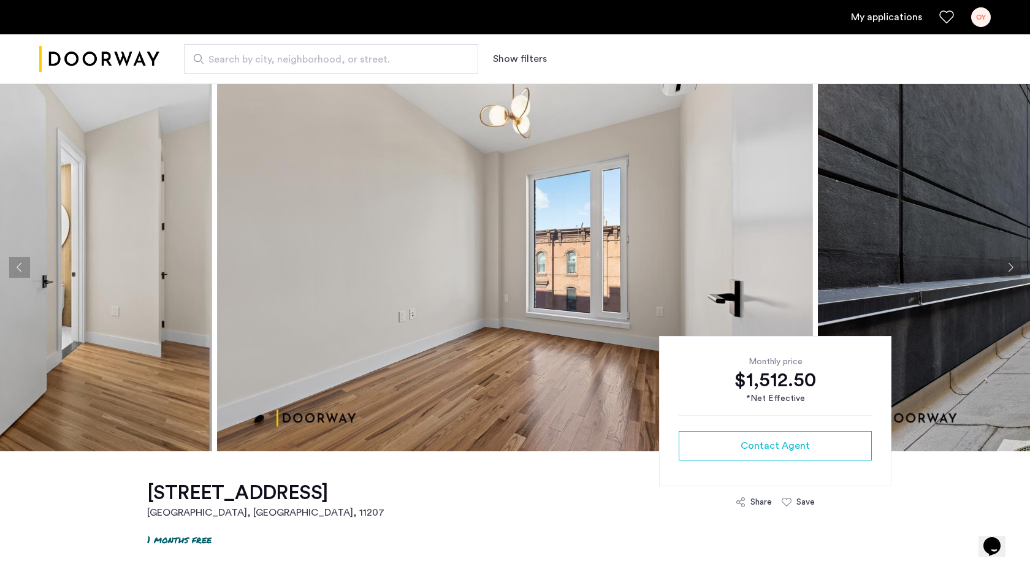
click at [1011, 276] on button "Next apartment" at bounding box center [1010, 267] width 21 height 21
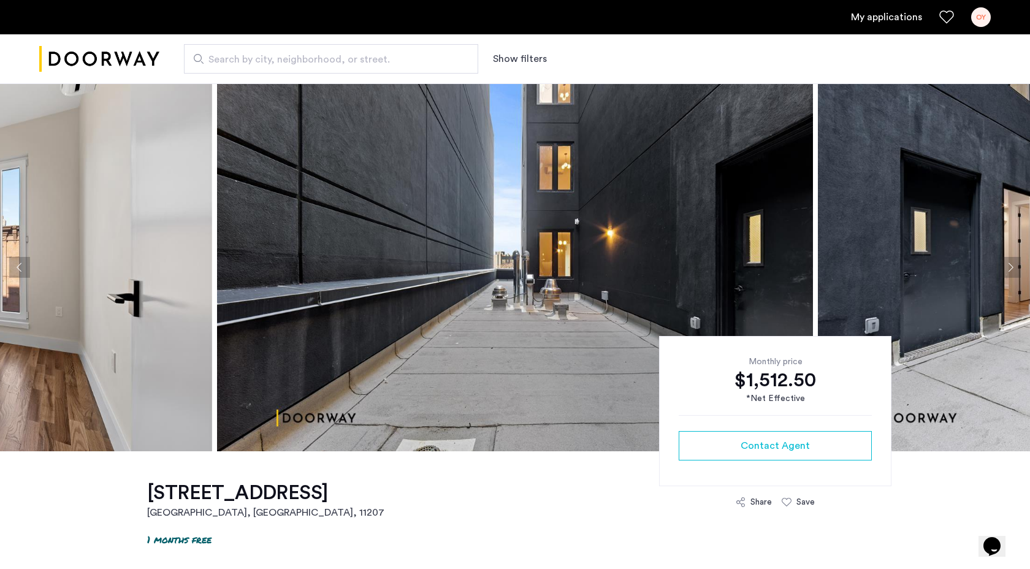
click at [1012, 275] on button "Next apartment" at bounding box center [1010, 267] width 21 height 21
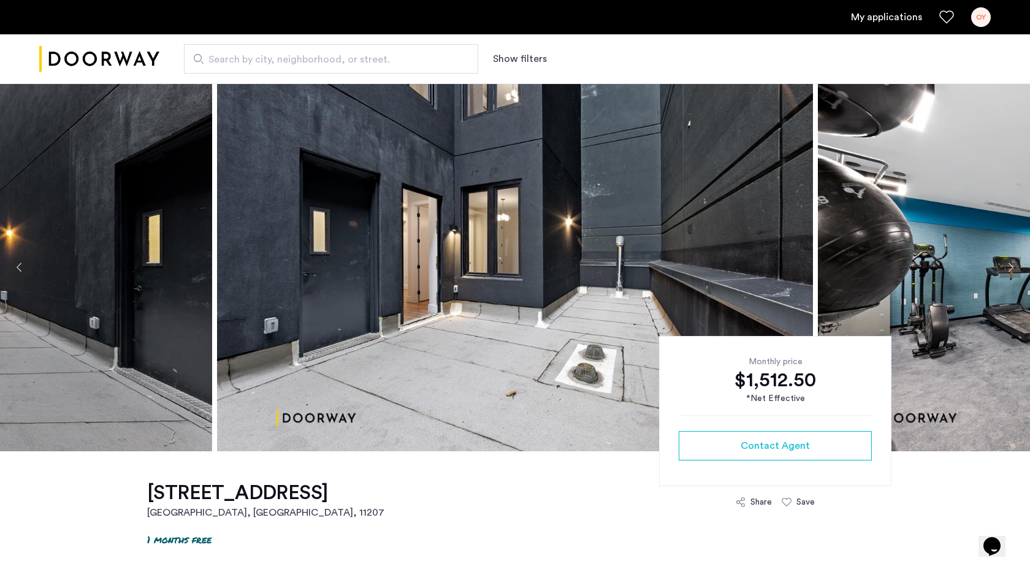
click at [1012, 275] on button "Next apartment" at bounding box center [1010, 267] width 21 height 21
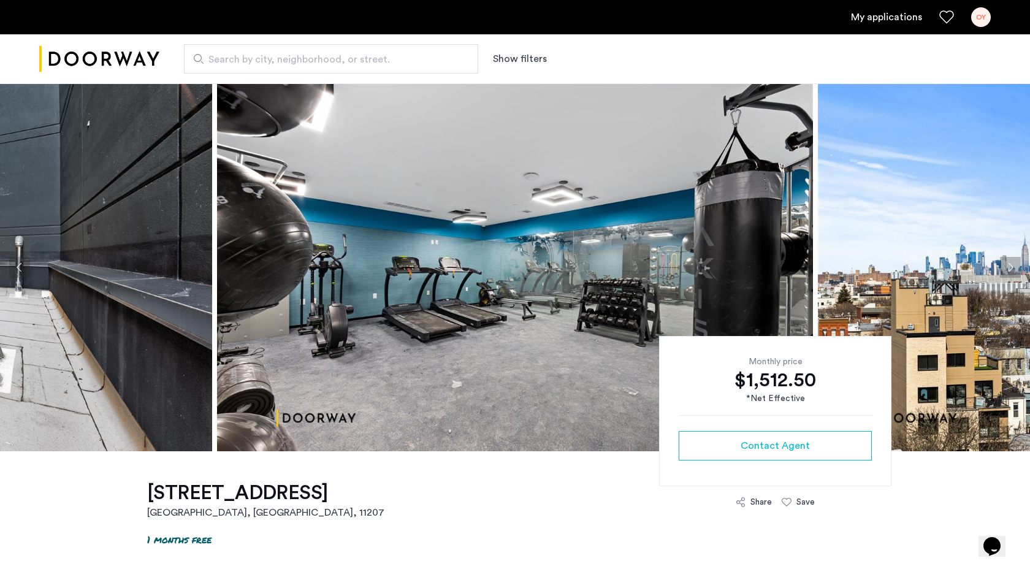
click at [1012, 275] on button "Next apartment" at bounding box center [1010, 267] width 21 height 21
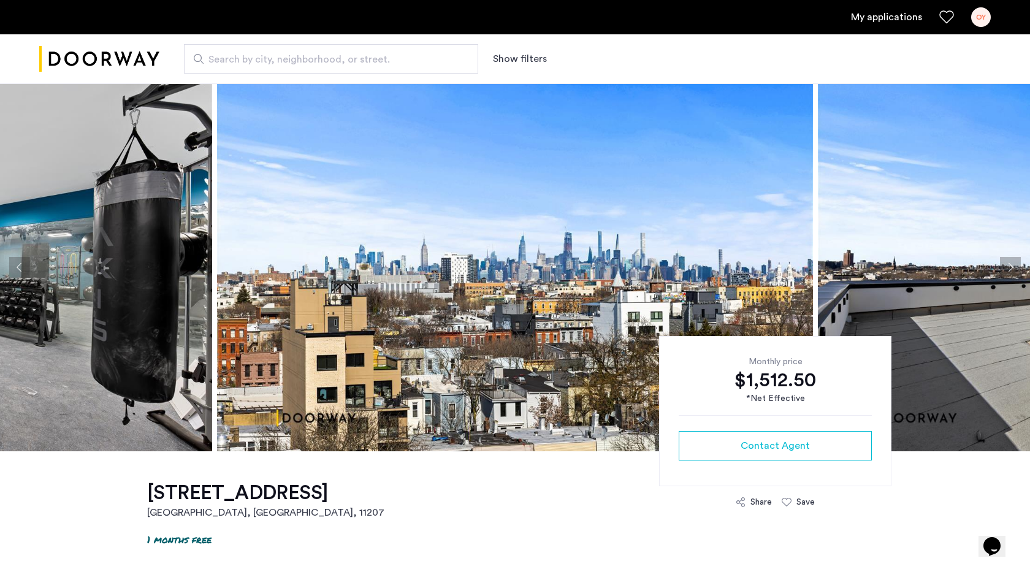
click at [1012, 275] on button "Next apartment" at bounding box center [1010, 267] width 21 height 21
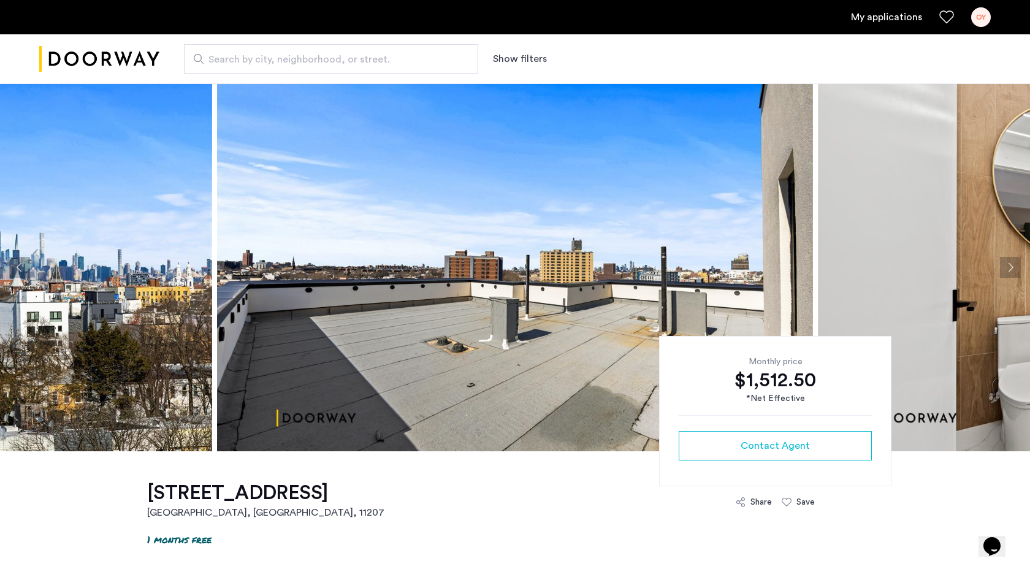
click at [1012, 275] on button "Next apartment" at bounding box center [1010, 267] width 21 height 21
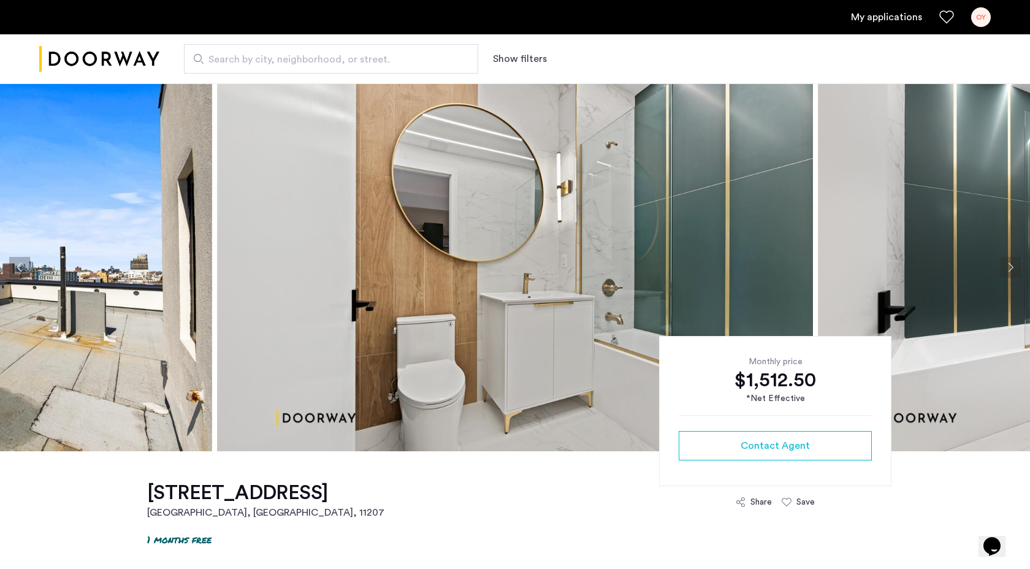
click at [1012, 276] on button "Next apartment" at bounding box center [1010, 267] width 21 height 21
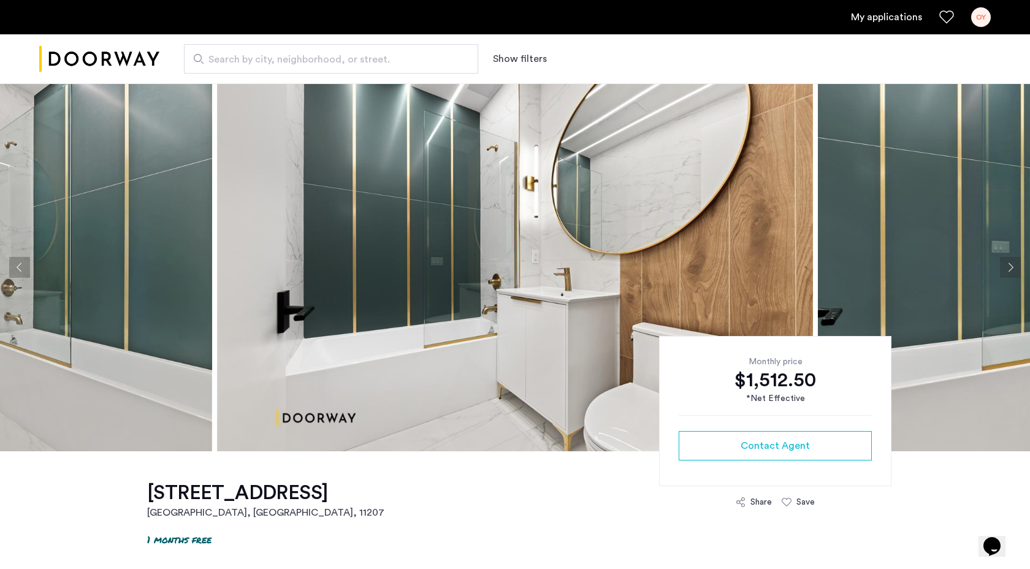
click at [1012, 276] on button "Next apartment" at bounding box center [1010, 267] width 21 height 21
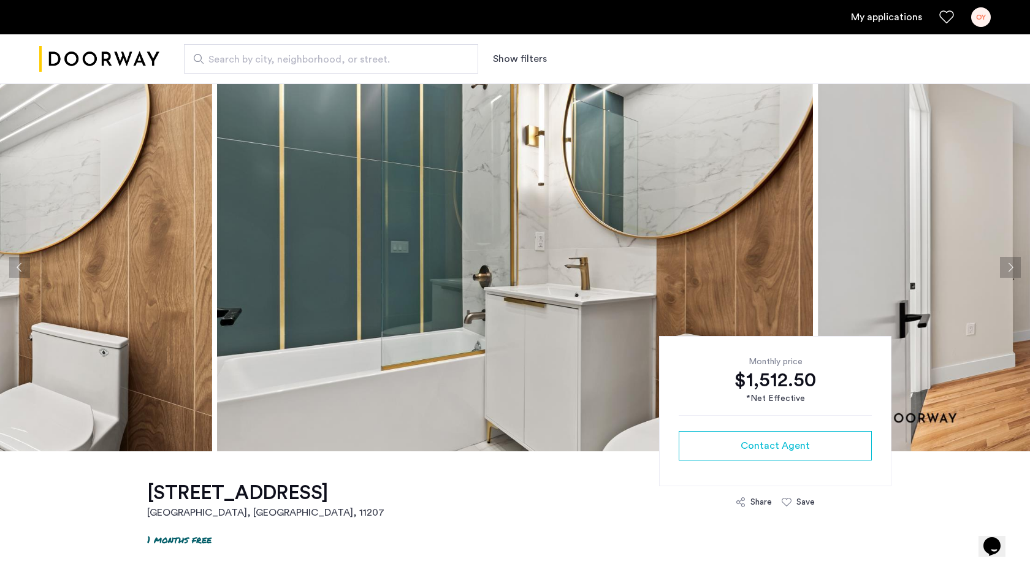
click at [1012, 275] on button "Next apartment" at bounding box center [1010, 267] width 21 height 21
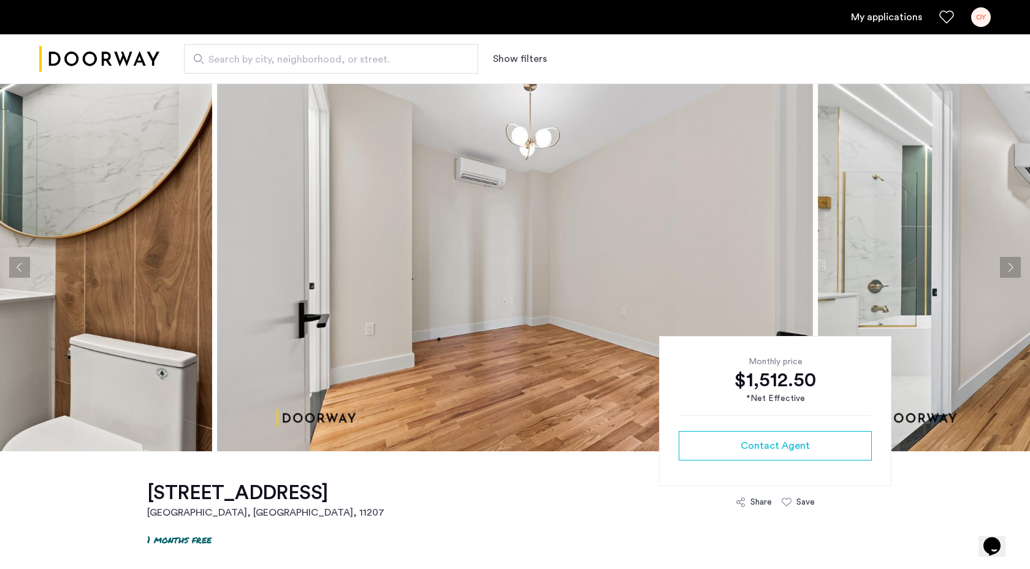
click at [1004, 271] on button "Next apartment" at bounding box center [1010, 267] width 21 height 21
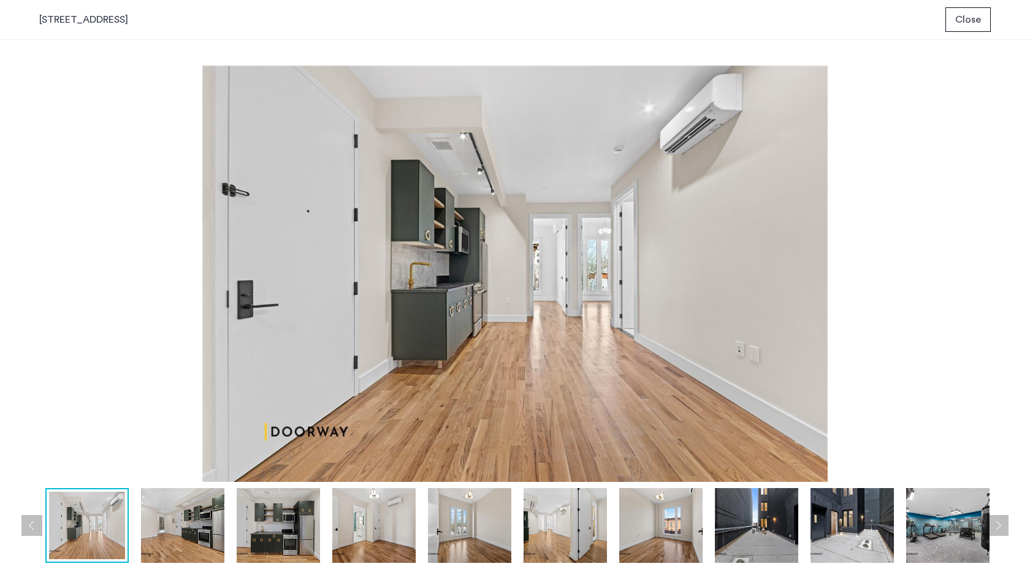
click at [449, 525] on img at bounding box center [469, 525] width 83 height 75
